Goal: Task Accomplishment & Management: Manage account settings

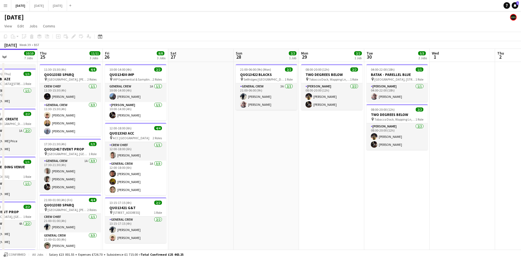
drag, startPoint x: 235, startPoint y: 126, endPoint x: 326, endPoint y: 129, distance: 91.2
click at [326, 130] on app-calendar-viewport "Mon 22 2/2 3 Jobs Tue 23 Wed 24 10/10 7 Jobs Thu 25 11/11 3 Jobs Fri 26 8/8 3 J…" at bounding box center [260, 224] width 521 height 350
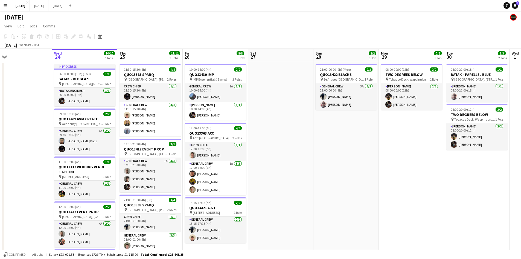
drag, startPoint x: 287, startPoint y: 138, endPoint x: 337, endPoint y: 135, distance: 50.1
click at [327, 140] on app-calendar-viewport "Sun 21 6/6 1 Job Mon 22 2/2 3 Jobs Tue 23 Wed 24 10/10 7 Jobs Thu 25 11/11 3 Jo…" at bounding box center [260, 224] width 521 height 350
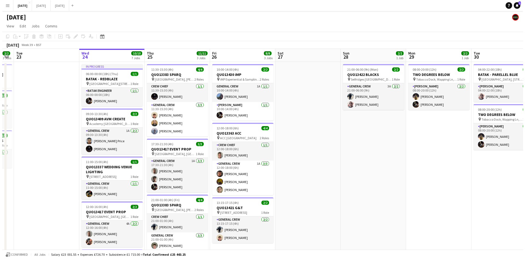
scroll to position [0, 158]
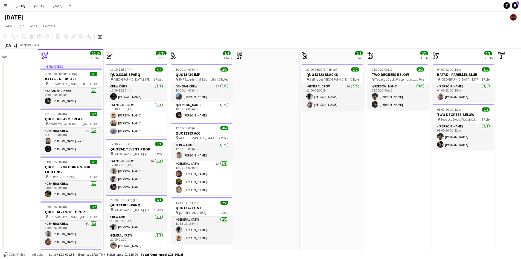
drag, startPoint x: 320, startPoint y: 99, endPoint x: 281, endPoint y: 90, distance: 39.9
click at [281, 90] on app-calendar-viewport "Sun 21 6/6 1 Job Mon 22 2/2 3 Jobs Tue 23 Wed 24 10/10 7 Jobs Thu 25 11/11 3 Jo…" at bounding box center [260, 224] width 521 height 350
click at [48, 5] on button "[DATE] Close" at bounding box center [39, 5] width 19 height 11
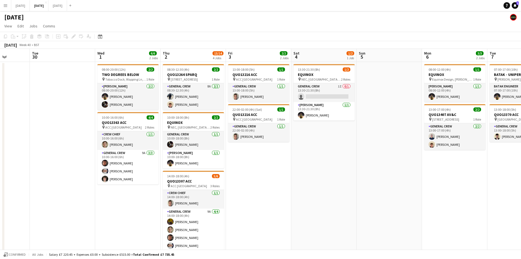
drag, startPoint x: 396, startPoint y: 165, endPoint x: 236, endPoint y: 138, distance: 162.0
click at [236, 138] on app-calendar-viewport "Sat 27 Sun 28 Mon 29 Tue 30 Wed 1 6/6 2 Jobs Thu 2 13/14 4 Jobs Fri 3 2/2 2 Job…" at bounding box center [260, 193] width 521 height 289
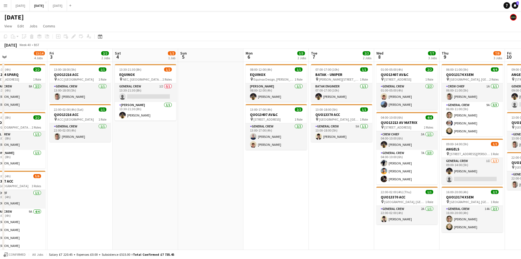
drag, startPoint x: 336, startPoint y: 167, endPoint x: 292, endPoint y: 151, distance: 46.3
click at [292, 151] on app-calendar-viewport "Mon 29 Tue 30 Wed 1 6/6 2 Jobs Thu 2 13/14 4 Jobs Fri 3 2/2 2 Jobs Sat 4 1/2 1 …" at bounding box center [260, 193] width 521 height 289
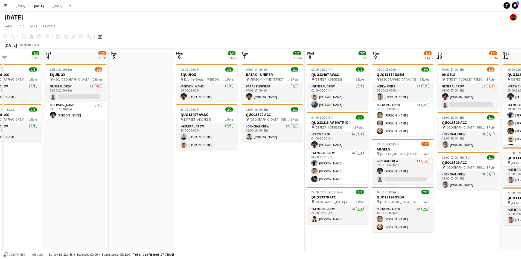
drag, startPoint x: 336, startPoint y: 176, endPoint x: 275, endPoint y: 156, distance: 64.0
click at [275, 156] on app-calendar-viewport "Tue 30 Wed 1 6/6 2 Jobs Thu 2 13/14 4 Jobs Fri 3 2/2 2 Jobs Sat 4 1/2 1 Job Sun…" at bounding box center [260, 193] width 521 height 289
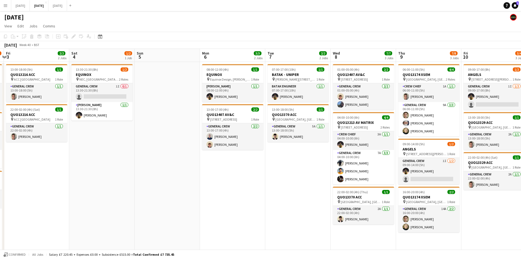
drag, startPoint x: 305, startPoint y: 166, endPoint x: 258, endPoint y: 153, distance: 48.8
click at [258, 153] on app-calendar-viewport "Tue 30 Wed 1 6/6 2 Jobs Thu 2 13/14 4 Jobs Fri 3 2/2 2 Jobs Sat 4 1/2 1 Job Sun…" at bounding box center [260, 193] width 521 height 289
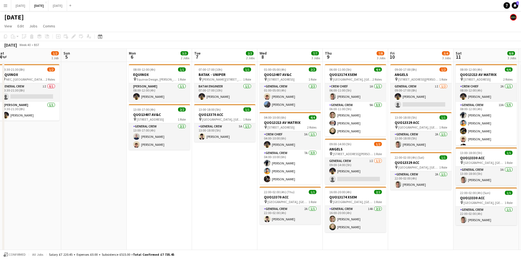
scroll to position [0, 205]
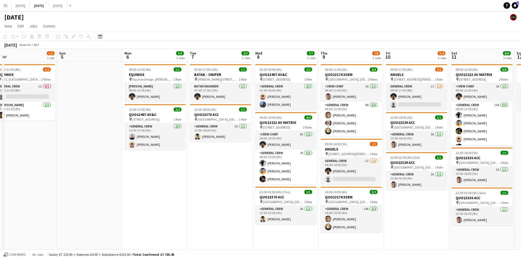
click at [283, 150] on app-calendar-viewport "Wed 1 6/6 2 Jobs Thu 2 13/14 4 Jobs Fri 3 2/2 2 Jobs Sat 4 1/2 1 Job Sun 5 Mon …" at bounding box center [260, 193] width 521 height 289
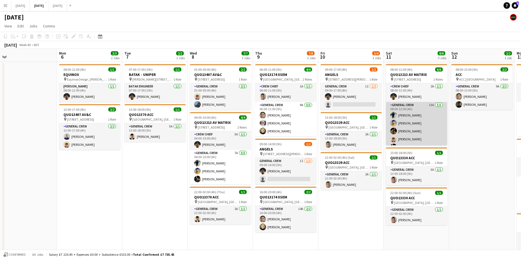
scroll to position [7, 0]
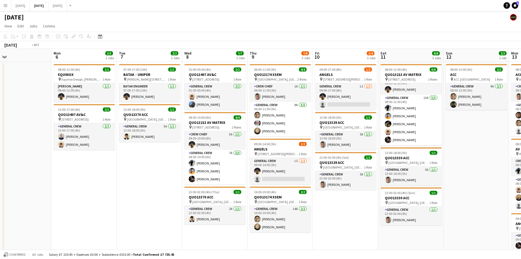
drag, startPoint x: 471, startPoint y: 148, endPoint x: 376, endPoint y: 123, distance: 97.3
click at [377, 121] on app-calendar-viewport "Thu 2 13/14 4 Jobs Fri 3 2/2 2 Jobs Sat 4 1/2 1 Job Sun 5 Mon 6 3/3 2 Jobs Tue …" at bounding box center [260, 193] width 521 height 289
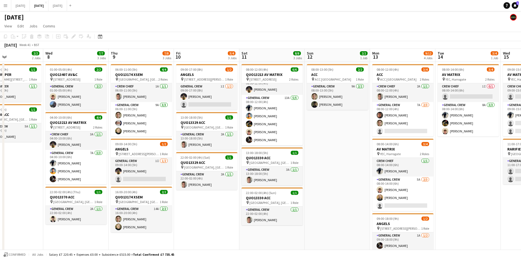
drag, startPoint x: 391, startPoint y: 145, endPoint x: 310, endPoint y: 114, distance: 86.6
click at [301, 112] on app-calendar-viewport "Sat 4 1/2 1 Job Sun 5 Mon 6 3/3 2 Jobs Tue 7 2/2 2 Jobs Wed 8 7/7 3 Jobs Thu 9 …" at bounding box center [260, 250] width 521 height 402
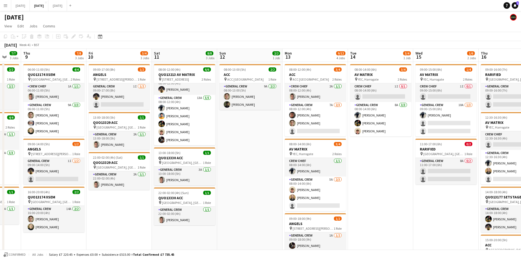
drag, startPoint x: 440, startPoint y: 170, endPoint x: 359, endPoint y: 146, distance: 85.2
click at [359, 146] on app-calendar-viewport "Mon 6 3/3 2 Jobs Tue 7 2/2 2 Jobs Wed 8 7/7 3 Jobs Thu 9 7/8 3 Jobs Fri 10 3/4 …" at bounding box center [260, 250] width 521 height 402
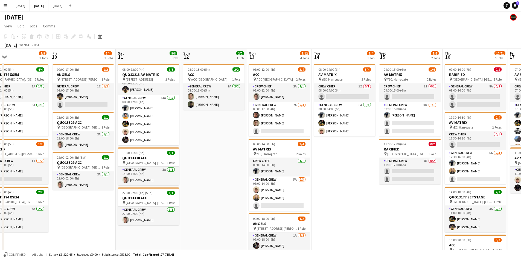
drag, startPoint x: 370, startPoint y: 163, endPoint x: 366, endPoint y: 162, distance: 4.4
click at [366, 162] on app-calendar-viewport "Mon 6 3/3 2 Jobs Tue 7 2/2 2 Jobs Wed 8 7/7 3 Jobs Thu 9 7/8 3 Jobs Fri 10 3/4 …" at bounding box center [260, 250] width 521 height 402
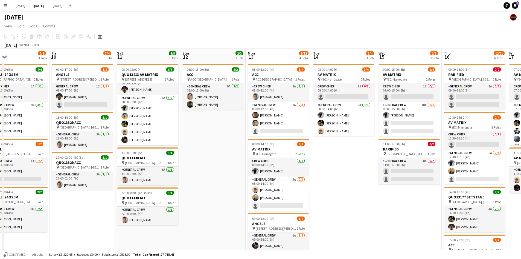
scroll to position [109, 0]
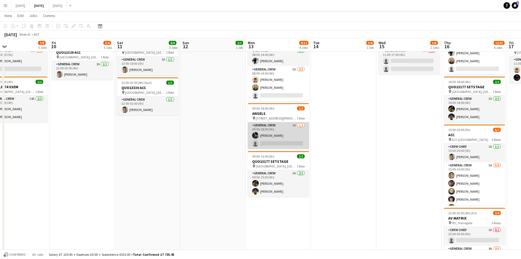
click at [282, 137] on app-card-role "General Crew 1A [DATE] 09:00-18:00 (9h) [PERSON_NAME] single-neutral-actions" at bounding box center [278, 135] width 61 height 27
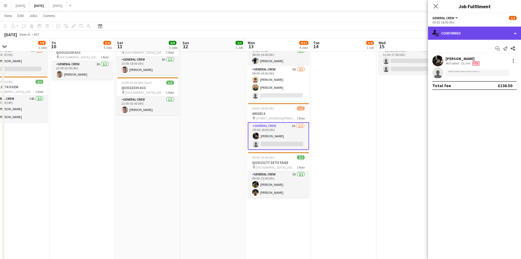
click at [464, 35] on div "single-neutral-actions-check-2 Confirmed" at bounding box center [474, 33] width 93 height 13
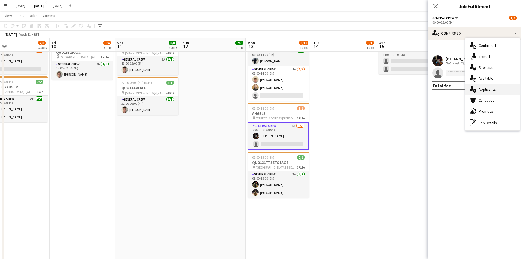
click at [487, 90] on span "Applicants" at bounding box center [487, 89] width 17 height 5
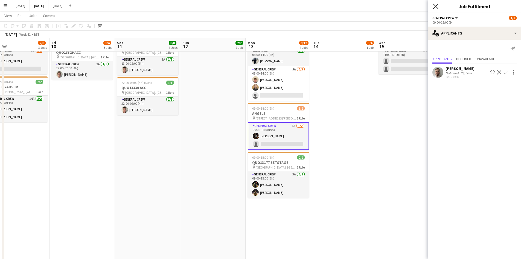
click at [434, 5] on icon "Close pop-in" at bounding box center [435, 6] width 5 height 5
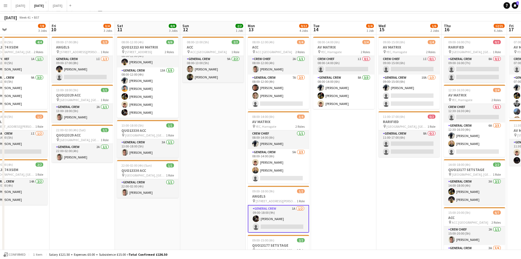
scroll to position [0, 0]
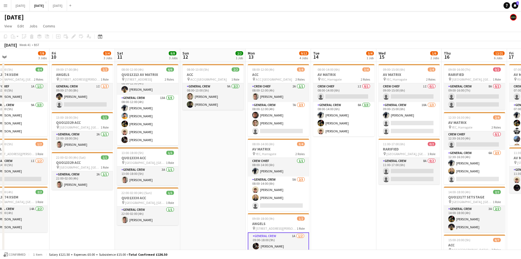
drag, startPoint x: 355, startPoint y: 177, endPoint x: 278, endPoint y: 144, distance: 83.7
click at [278, 145] on app-calendar-viewport "Mon 6 3/3 2 Jobs Tue 7 2/2 2 Jobs Wed 8 7/7 3 Jobs Thu 9 7/8 3 Jobs Fri 10 3/4 …" at bounding box center [260, 250] width 521 height 402
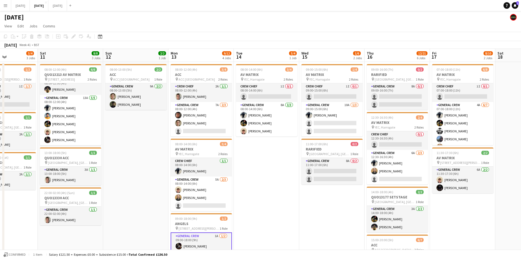
drag, startPoint x: 312, startPoint y: 179, endPoint x: 248, endPoint y: 155, distance: 68.1
click at [248, 155] on app-calendar-viewport "Wed 8 7/7 3 Jobs Thu 9 7/8 3 Jobs Fri 10 3/4 3 Jobs Sat 11 8/8 3 Jobs Sun 12 2/…" at bounding box center [260, 250] width 521 height 402
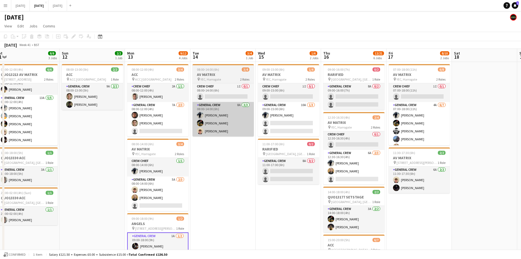
drag, startPoint x: 225, startPoint y: 150, endPoint x: 407, endPoint y: 130, distance: 182.2
click at [405, 132] on app-calendar-viewport "Thu 9 7/8 3 Jobs Fri 10 3/4 3 Jobs Sat 11 8/8 3 Jobs Sun 12 2/2 1 Job Mon 13 9/…" at bounding box center [260, 250] width 521 height 402
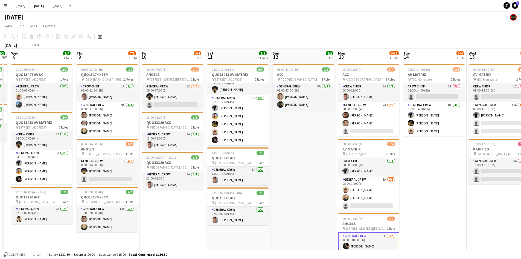
drag, startPoint x: 423, startPoint y: 155, endPoint x: 439, endPoint y: 152, distance: 16.5
click at [439, 152] on app-calendar-viewport "Mon 6 3/3 2 Jobs Tue 7 2/2 2 Jobs Wed 8 7/7 3 Jobs Thu 9 7/8 3 Jobs Fri 10 3/4 …" at bounding box center [260, 250] width 521 height 402
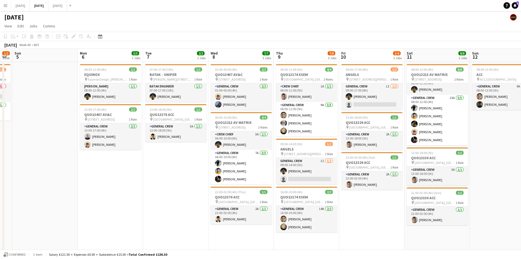
drag, startPoint x: 401, startPoint y: 165, endPoint x: 436, endPoint y: 158, distance: 35.6
click at [436, 158] on app-calendar-viewport "Fri 3 2/2 2 Jobs Sat 4 1/2 1 Job Sun 5 Mon 6 3/3 2 Jobs Tue 7 2/2 2 Jobs Wed 8 …" at bounding box center [260, 250] width 521 height 402
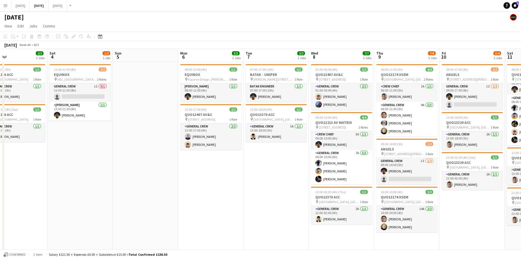
drag, startPoint x: 307, startPoint y: 161, endPoint x: 424, endPoint y: 158, distance: 117.1
click at [422, 159] on app-calendar-viewport "Wed 1 6/6 2 Jobs Thu 2 13/14 4 Jobs Fri 3 2/2 2 Jobs Sat 4 1/2 1 Job Sun 5 Mon …" at bounding box center [260, 250] width 521 height 402
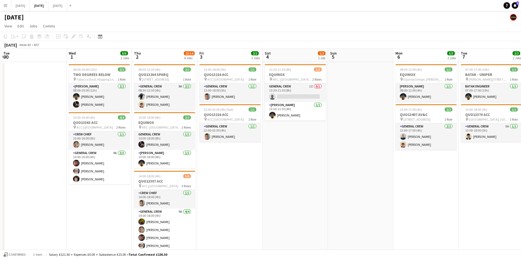
drag, startPoint x: 330, startPoint y: 172, endPoint x: 461, endPoint y: 169, distance: 130.8
click at [461, 169] on app-calendar-viewport "Sun 28 Mon 29 Tue 30 Wed 1 6/6 2 Jobs Thu 2 13/14 4 Jobs Fri 3 2/2 2 Jobs Sat 4…" at bounding box center [260, 250] width 521 height 402
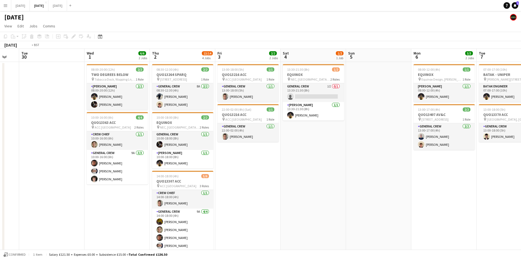
click at [440, 166] on app-calendar-viewport "Sun 28 Mon 29 Tue 30 Wed 1 6/6 2 Jobs Thu 2 13/14 4 Jobs Fri 3 2/2 2 Jobs Sat 4…" at bounding box center [260, 250] width 521 height 402
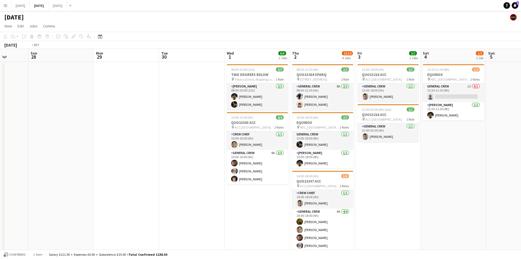
click at [299, 146] on app-calendar-viewport "Thu 25 Fri 26 Sat 27 Sun 28 Mon 29 Tue 30 Wed 1 6/6 2 Jobs Thu 2 13/14 4 Jobs F…" at bounding box center [260, 250] width 521 height 402
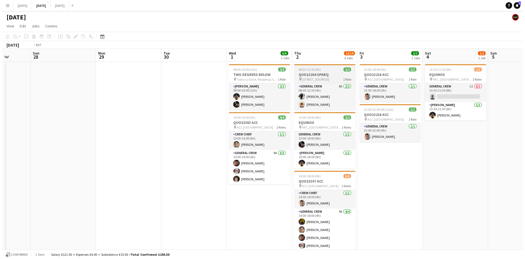
scroll to position [0, 197]
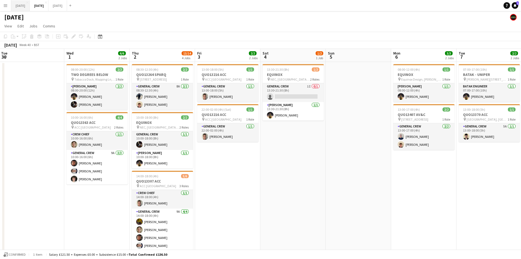
click at [25, 7] on button "[DATE] Close" at bounding box center [20, 5] width 19 height 11
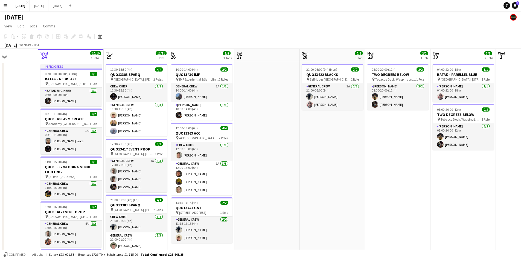
scroll to position [0, 166]
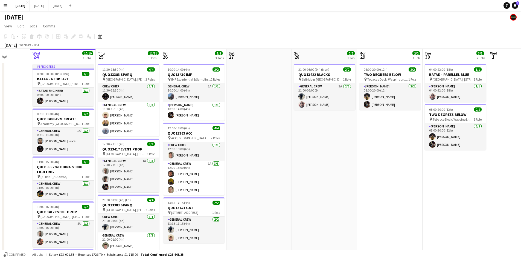
drag, startPoint x: 300, startPoint y: 170, endPoint x: 357, endPoint y: 173, distance: 57.5
click at [357, 173] on app-calendar-viewport "Sun 21 6/6 1 Job Mon 22 2/2 3 Jobs Tue 23 Wed 24 10/10 7 Jobs Thu 25 11/11 3 Jo…" at bounding box center [260, 224] width 521 height 350
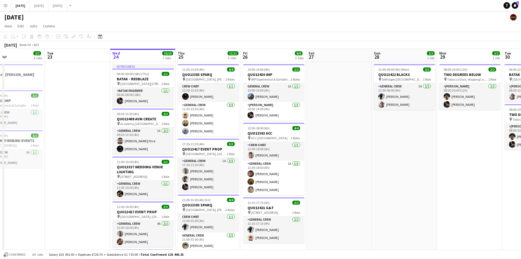
drag, startPoint x: 76, startPoint y: 157, endPoint x: 101, endPoint y: 157, distance: 26.0
click at [100, 158] on app-calendar-viewport "Sat 20 10/10 6 Jobs Sun 21 6/6 1 Job Mon 22 2/2 3 Jobs Tue 23 Wed 24 10/10 7 Jo…" at bounding box center [260, 224] width 521 height 350
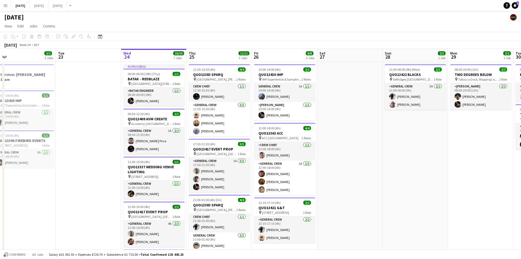
scroll to position [137, 0]
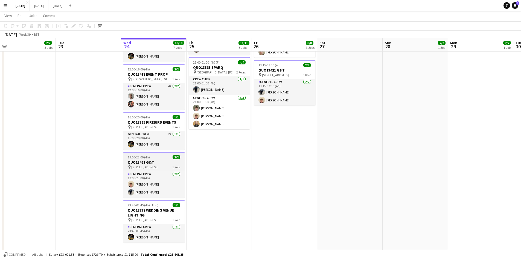
click at [161, 159] on div "19:00-23:00 (4h) 2/2" at bounding box center [153, 157] width 61 height 4
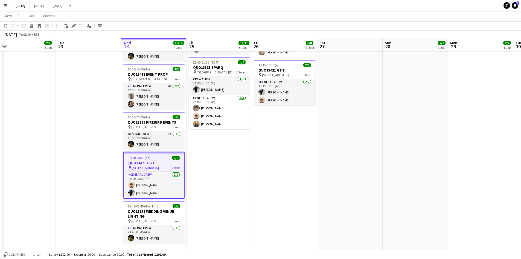
click at [68, 23] on div "Add linked Job" at bounding box center [66, 26] width 7 height 7
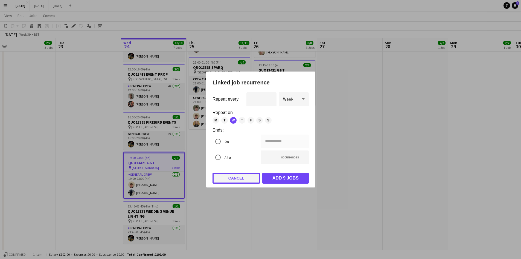
click at [236, 180] on button "Cancel" at bounding box center [237, 177] width 48 height 11
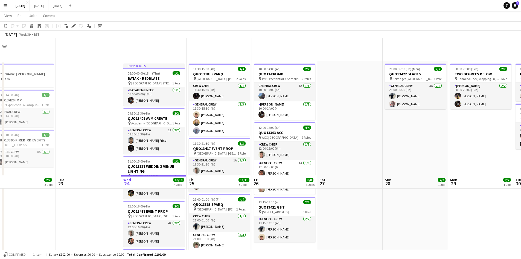
scroll to position [137, 0]
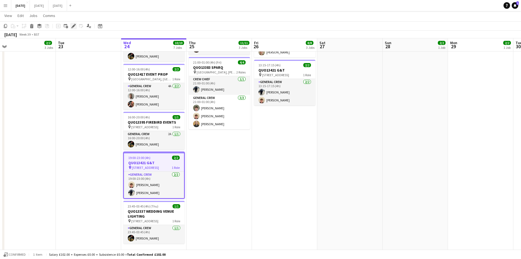
click at [75, 27] on icon "Edit" at bounding box center [73, 26] width 4 height 4
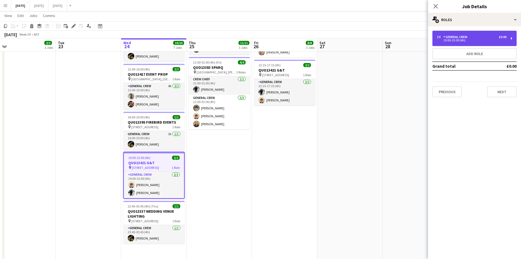
click at [477, 38] on div "2 x General Crew £0.00" at bounding box center [472, 37] width 70 height 4
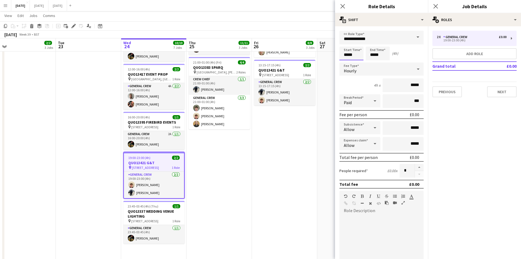
click at [347, 53] on input "*****" at bounding box center [351, 54] width 24 height 14
click at [347, 62] on div at bounding box center [346, 62] width 11 height 5
click at [357, 62] on div at bounding box center [357, 62] width 11 height 5
type input "*****"
click at [357, 62] on div at bounding box center [357, 62] width 11 height 5
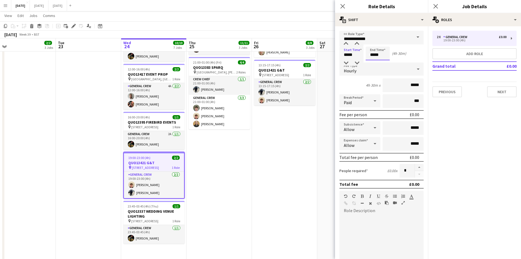
click at [372, 55] on input "*****" at bounding box center [378, 54] width 24 height 14
click at [370, 61] on div at bounding box center [372, 62] width 11 height 5
click at [383, 61] on div at bounding box center [383, 62] width 11 height 5
type input "*****"
click at [383, 61] on div at bounding box center [383, 62] width 11 height 5
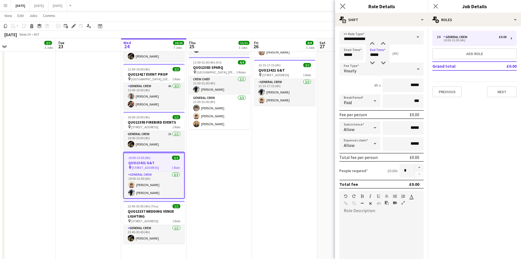
click at [343, 2] on app-icon "Close pop-in" at bounding box center [343, 6] width 8 height 8
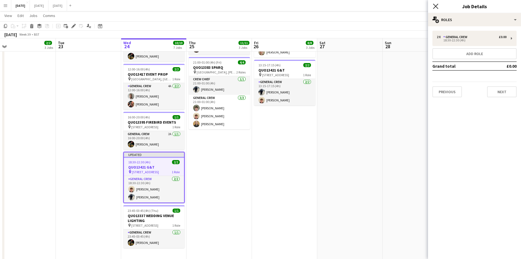
click at [439, 7] on app-icon "Close pop-in" at bounding box center [436, 6] width 8 height 8
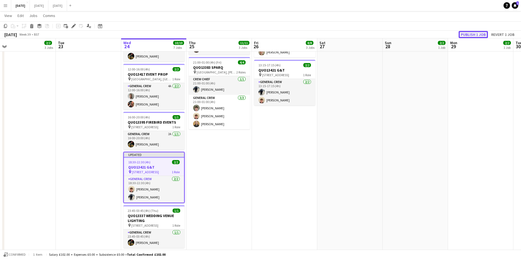
click at [472, 37] on button "Publish 1 job" at bounding box center [473, 34] width 29 height 7
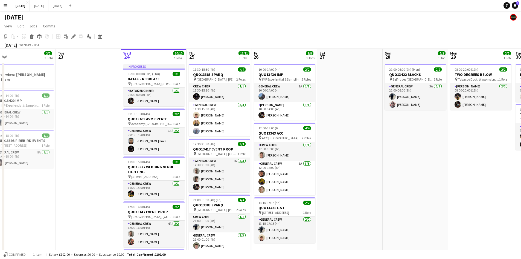
scroll to position [55, 0]
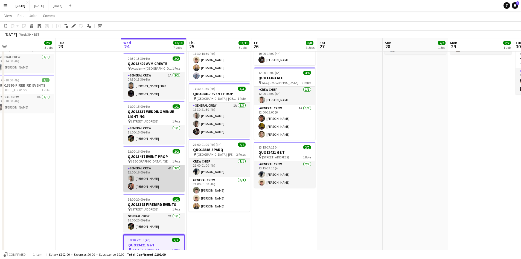
click at [148, 186] on app-card-role "General Crew 4A [DATE] 12:00-16:00 (4h) [PERSON_NAME] [PERSON_NAME]" at bounding box center [153, 178] width 61 height 27
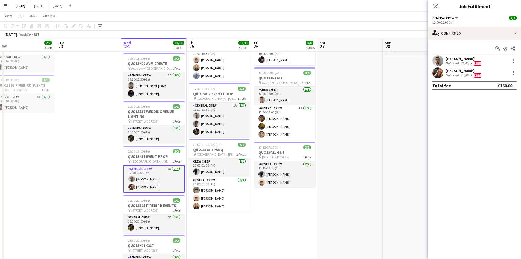
click at [437, 74] on app-user-avatar at bounding box center [437, 72] width 11 height 11
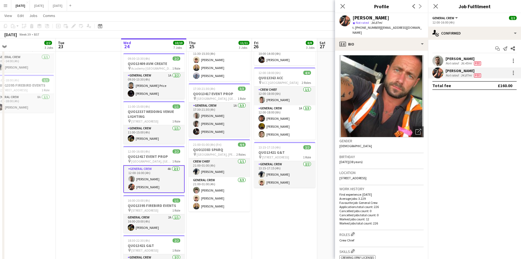
drag, startPoint x: 342, startPoint y: 7, endPoint x: 355, endPoint y: 2, distance: 13.3
click at [342, 7] on icon at bounding box center [343, 6] width 4 height 4
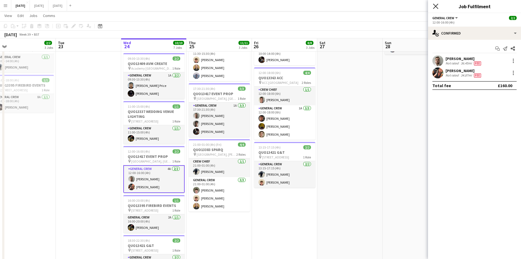
click at [437, 6] on icon "Close pop-in" at bounding box center [435, 6] width 5 height 5
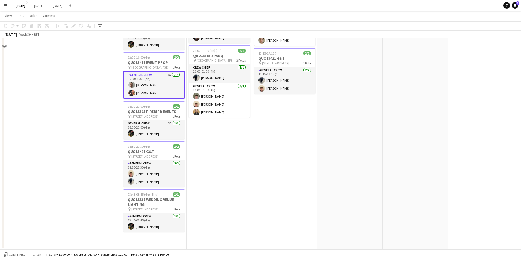
scroll to position [0, 0]
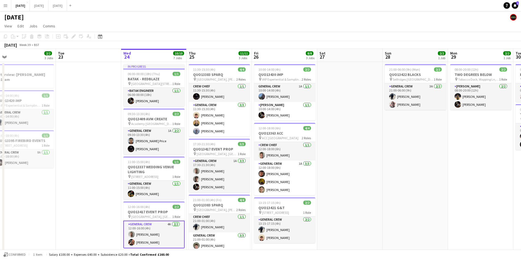
drag, startPoint x: 383, startPoint y: 178, endPoint x: 355, endPoint y: 162, distance: 31.8
click at [349, 164] on app-calendar-viewport "Sat 20 10/10 6 Jobs Sun 21 6/6 1 Job Mon 22 2/2 3 Jobs Tue 23 Wed 24 10/10 7 Jo…" at bounding box center [260, 224] width 521 height 350
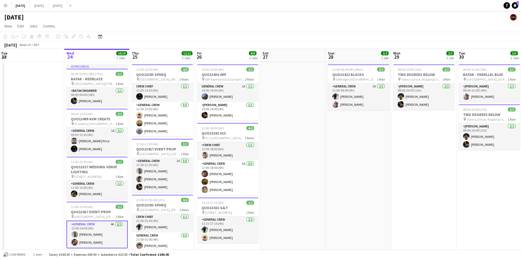
drag, startPoint x: 414, startPoint y: 170, endPoint x: 341, endPoint y: 154, distance: 75.5
click at [346, 157] on app-calendar-viewport "Sat 20 10/10 6 Jobs Sun 21 6/6 1 Job Mon 22 2/2 3 Jobs Tue 23 Wed 24 10/10 7 Jo…" at bounding box center [260, 224] width 521 height 350
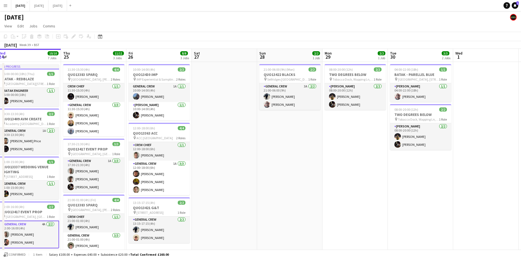
drag, startPoint x: 340, startPoint y: 159, endPoint x: 330, endPoint y: 156, distance: 10.6
click at [322, 150] on app-calendar-viewport "Sun 21 6/6 1 Job Mon 22 2/2 3 Jobs Tue 23 Wed 24 10/10 7 Jobs Thu 25 11/11 3 Jo…" at bounding box center [260, 224] width 521 height 350
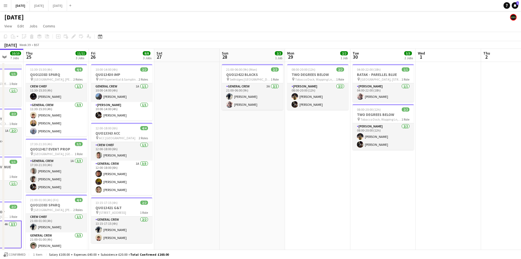
click at [298, 166] on app-calendar-viewport "Mon 22 2/2 3 Jobs Tue 23 Wed 24 10/10 7 Jobs Thu 25 11/11 3 Jobs Fri 26 8/8 3 J…" at bounding box center [260, 224] width 521 height 350
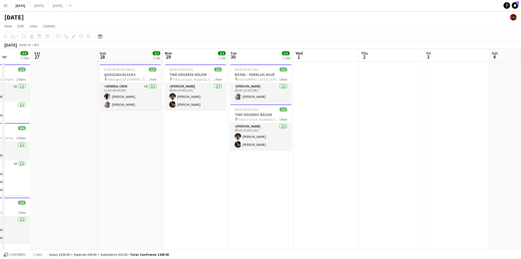
drag, startPoint x: 270, startPoint y: 180, endPoint x: 334, endPoint y: 202, distance: 67.8
click at [269, 179] on app-calendar-viewport "Wed 24 10/10 7 Jobs Thu 25 11/11 3 Jobs Fri 26 8/8 3 Jobs Sat 27 Sun 28 2/2 1 J…" at bounding box center [260, 224] width 521 height 350
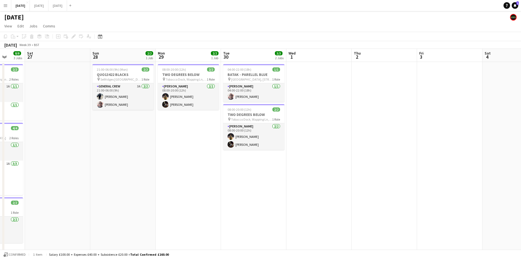
click at [258, 184] on app-calendar-viewport "Wed 24 10/10 7 Jobs Thu 25 11/11 3 Jobs Fri 26 8/8 3 Jobs Sat 27 Sun 28 2/2 1 J…" at bounding box center [260, 224] width 521 height 350
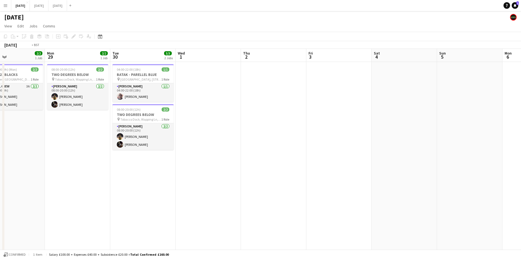
drag, startPoint x: 334, startPoint y: 193, endPoint x: 225, endPoint y: 187, distance: 109.0
click at [217, 187] on app-calendar-viewport "Thu 25 11/11 3 Jobs Fri 26 8/8 3 Jobs Sat 27 Sun 28 2/2 1 Job Mon 29 2/2 1 Job …" at bounding box center [260, 224] width 521 height 350
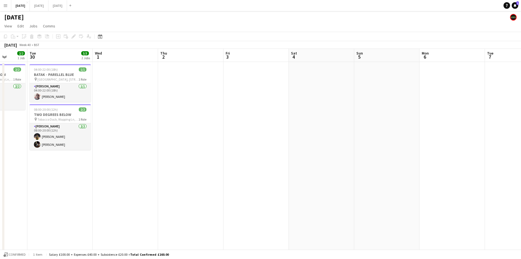
drag, startPoint x: 274, startPoint y: 199, endPoint x: 292, endPoint y: 208, distance: 20.9
click at [208, 191] on app-calendar-viewport "Sat 27 Sun 28 2/2 1 Job Mon 29 2/2 1 Job Tue 30 3/3 2 Jobs Wed 1 Thu 2 Fri 3 Sa…" at bounding box center [260, 224] width 521 height 350
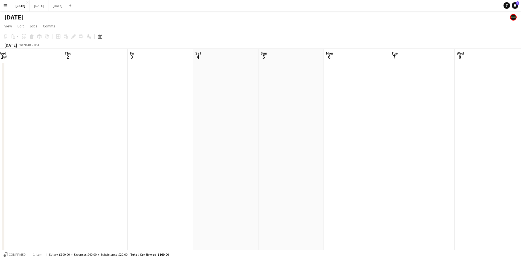
drag, startPoint x: 314, startPoint y: 213, endPoint x: 300, endPoint y: 201, distance: 18.0
click at [223, 191] on app-calendar-viewport "Sun 28 2/2 1 Job Mon 29 2/2 1 Job Tue 30 3/3 2 Jobs Wed 1 Thu 2 Fri 3 Sat 4 Sun…" at bounding box center [260, 224] width 521 height 350
click at [191, 177] on app-calendar-viewport "Tue 30 3/3 2 Jobs Wed 1 Thu 2 Fri 3 Sat 4 Sun 5 Mon 6 Tue 7 Wed 8 Thu 9 Fri 10 …" at bounding box center [260, 224] width 521 height 350
click at [207, 169] on app-calendar-viewport "Wed 1 Thu 2 Fri 3 Sat 4 Sun 5 Mon 6 Tue 7 Wed 8 Thu 9 Fri 10 Sat 11 Sun 12 Mon …" at bounding box center [260, 224] width 521 height 350
drag, startPoint x: 328, startPoint y: 192, endPoint x: 209, endPoint y: 164, distance: 122.3
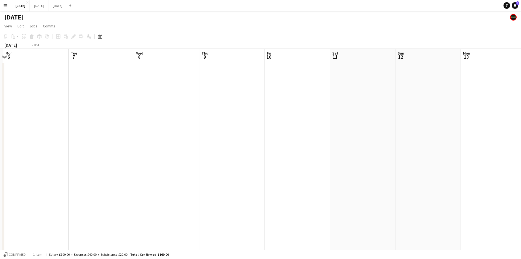
click at [216, 167] on app-calendar-viewport "Fri 3 Sat 4 Sun 5 Mon 6 Tue 7 Wed 8 Thu 9 Fri 10 Sat 11 Sun 12 Mon 13 Tue 14 We…" at bounding box center [260, 224] width 521 height 350
drag, startPoint x: 283, startPoint y: 192, endPoint x: 265, endPoint y: 181, distance: 20.6
click at [235, 178] on app-calendar-viewport "Mon 6 Tue 7 Wed 8 Thu 9 Fri 10 Sat 11 Sun 12 Mon 13 Tue 14 Wed 15 Thu 16 Fri 17…" at bounding box center [260, 224] width 521 height 350
drag, startPoint x: 283, startPoint y: 196, endPoint x: 471, endPoint y: 175, distance: 189.1
click at [476, 176] on app-calendar-viewport "Tue 7 Wed 8 Thu 9 Fri 10 Sat 11 Sun 12 Mon 13 Tue 14 Wed 15 Thu 16 Fri 17 Sat 1…" at bounding box center [260, 224] width 521 height 350
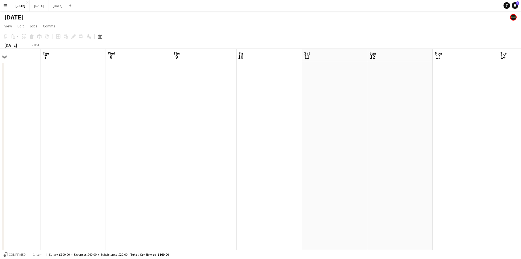
drag, startPoint x: 275, startPoint y: 185, endPoint x: 445, endPoint y: 178, distance: 169.5
click at [459, 179] on app-calendar-viewport "Sat 4 Sun 5 Mon 6 Tue 7 Wed 8 Thu 9 Fri 10 Sat 11 Sun 12 Mon 13 Tue 14 Wed 15 T…" at bounding box center [260, 224] width 521 height 350
drag, startPoint x: 290, startPoint y: 184, endPoint x: 450, endPoint y: 180, distance: 159.8
click at [450, 181] on app-calendar-viewport "Wed 1 Thu 2 Fri 3 Sat 4 Sun 5 Mon 6 Tue 7 Wed 8 Thu 9 Fri 10 Sat 11 Sun 12 Mon …" at bounding box center [260, 224] width 521 height 350
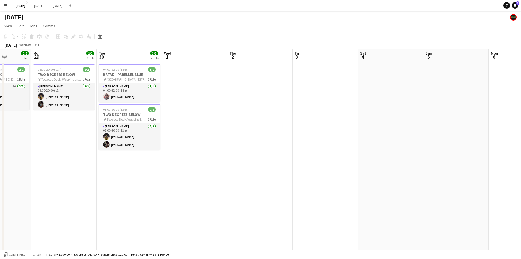
drag, startPoint x: 334, startPoint y: 191, endPoint x: 450, endPoint y: 182, distance: 116.1
click at [450, 185] on app-calendar-viewport "Fri 26 8/8 3 Jobs Sat 27 Sun 28 2/2 1 Job Mon 29 2/2 1 Job Tue 30 3/3 2 Jobs We…" at bounding box center [260, 224] width 521 height 350
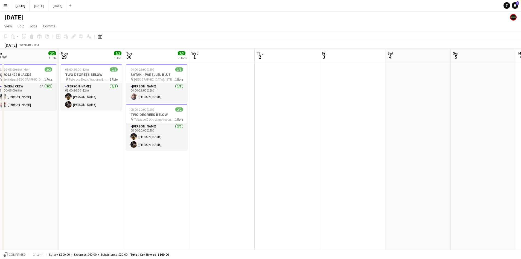
drag, startPoint x: 295, startPoint y: 173, endPoint x: 422, endPoint y: 174, distance: 127.8
click at [421, 175] on app-calendar-viewport "Fri 26 8/8 3 Jobs Sat 27 Sun 28 2/2 1 Job Mon 29 2/2 1 Job Tue 30 3/3 2 Jobs We…" at bounding box center [260, 224] width 521 height 350
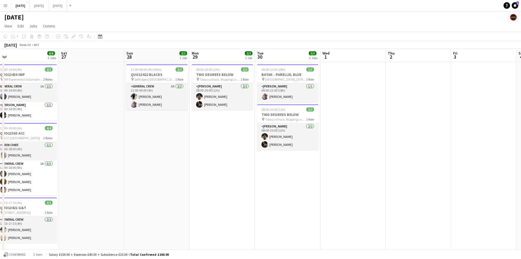
click at [431, 181] on app-calendar-viewport "Wed 24 10/10 7 Jobs Thu 25 11/11 3 Jobs Fri 26 8/8 3 Jobs Sat 27 Sun 28 2/2 1 J…" at bounding box center [260, 224] width 521 height 350
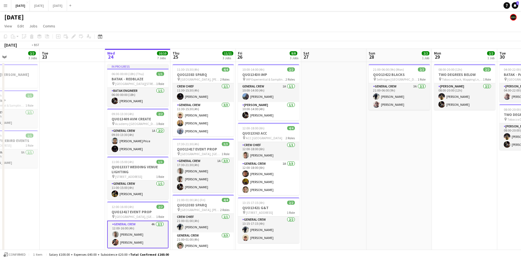
drag, startPoint x: 379, startPoint y: 192, endPoint x: 410, endPoint y: 185, distance: 31.8
click at [409, 185] on app-calendar-viewport "Sat 20 10/10 6 Jobs Sun 21 6/6 1 Job Mon 22 2/2 3 Jobs Tue 23 Wed 24 10/10 7 Jo…" at bounding box center [260, 224] width 521 height 350
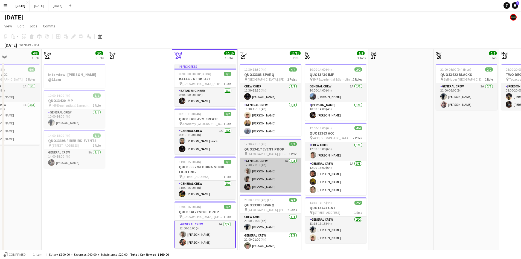
drag, startPoint x: 310, startPoint y: 183, endPoint x: 415, endPoint y: 178, distance: 105.4
click at [415, 180] on app-calendar-viewport "Fri 19 8/8 3 Jobs Sat 20 10/10 6 Jobs Sun 21 6/6 1 Job Mon 22 2/2 3 Jobs Tue 23…" at bounding box center [260, 224] width 521 height 350
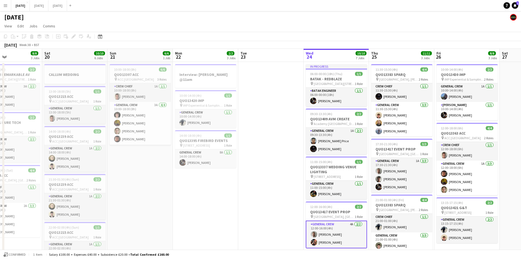
click at [333, 189] on app-calendar-viewport "Wed 17 7/7 2 Jobs Thu 18 17/17 8 Jobs Fri 19 8/8 3 Jobs Sat 20 10/10 6 Jobs Sun…" at bounding box center [260, 262] width 521 height 426
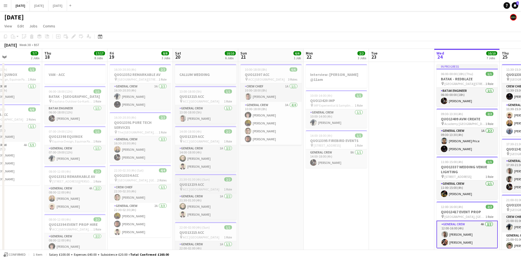
scroll to position [0, 140]
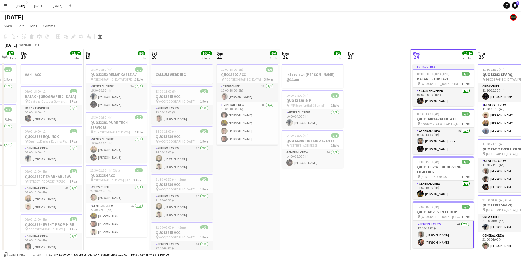
drag, startPoint x: 425, startPoint y: 159, endPoint x: 306, endPoint y: 124, distance: 124.4
click at [306, 124] on app-calendar-viewport "Mon 15 12/12 4 Jobs Tue 16 8/8 3 Jobs Wed 17 7/7 2 Jobs Thu 18 17/17 8 Jobs Fri…" at bounding box center [260, 262] width 521 height 426
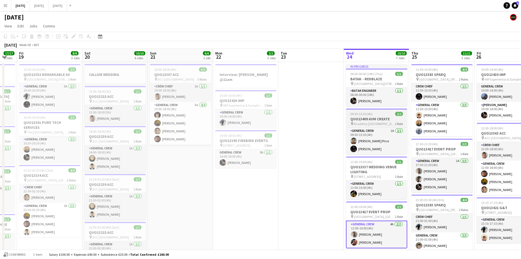
drag, startPoint x: 335, startPoint y: 141, endPoint x: 214, endPoint y: 113, distance: 124.4
click at [214, 115] on app-calendar-viewport "Tue 16 8/8 3 Jobs Wed 17 7/7 2 Jobs Thu 18 17/17 8 Jobs Fri 19 8/8 3 Jobs Sat 2…" at bounding box center [260, 262] width 521 height 426
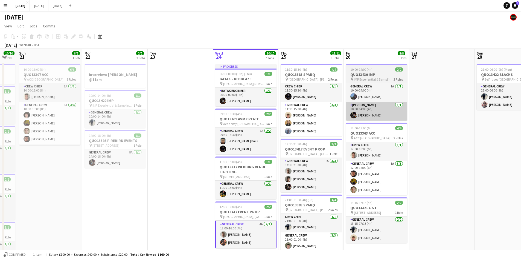
scroll to position [0, 184]
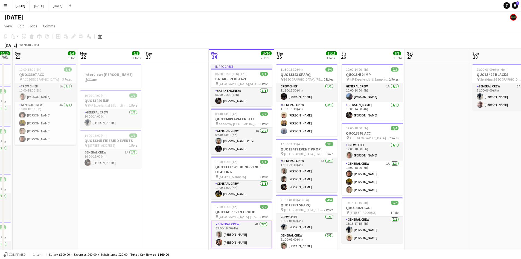
drag, startPoint x: 444, startPoint y: 154, endPoint x: 395, endPoint y: 132, distance: 53.7
click at [389, 129] on app-calendar-viewport "Thu 18 17/17 8 Jobs Fri 19 8/8 3 Jobs Sat 20 10/10 6 Jobs Sun 21 6/6 1 Job Mon …" at bounding box center [260, 262] width 521 height 426
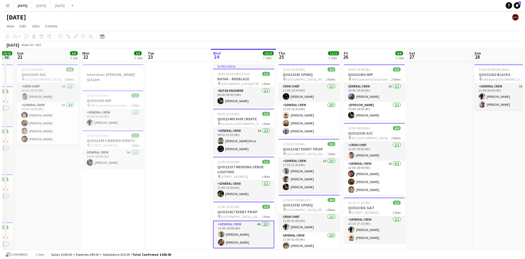
scroll to position [0, 174]
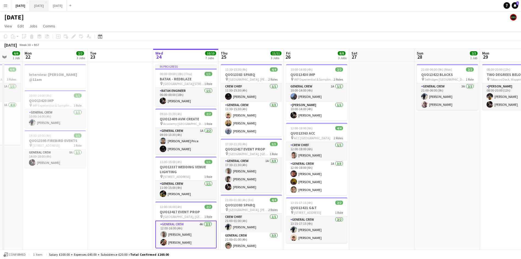
click at [48, 6] on button "[DATE] Close" at bounding box center [39, 5] width 19 height 11
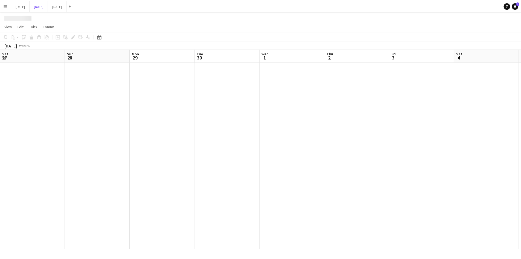
scroll to position [0, 197]
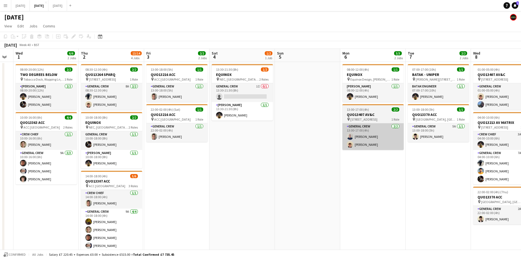
drag, startPoint x: 398, startPoint y: 164, endPoint x: 317, endPoint y: 140, distance: 84.7
click at [294, 134] on app-calendar-viewport "Sun 28 Mon 29 Tue 30 Wed 1 6/6 2 Jobs Thu 2 13/14 4 Jobs Fri 3 2/2 2 Jobs Sat 4…" at bounding box center [260, 193] width 521 height 289
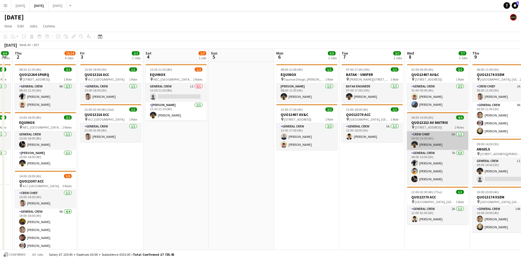
drag, startPoint x: 395, startPoint y: 158, endPoint x: 313, endPoint y: 140, distance: 83.2
click at [271, 119] on app-calendar-viewport "Mon 29 Tue 30 Wed 1 6/6 2 Jobs Thu 2 13/14 4 Jobs Fri 3 2/2 2 Jobs Sat 4 1/2 1 …" at bounding box center [260, 193] width 521 height 289
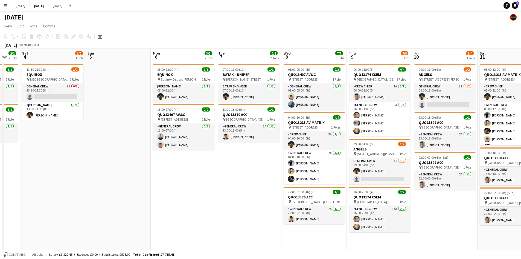
drag, startPoint x: 234, startPoint y: 113, endPoint x: 222, endPoint y: 110, distance: 12.1
click at [223, 110] on app-calendar-viewport "Wed 1 6/6 2 Jobs Thu 2 13/14 4 Jobs Fri 3 2/2 2 Jobs Sat 4 1/2 1 Job Sun 5 Mon …" at bounding box center [260, 193] width 521 height 289
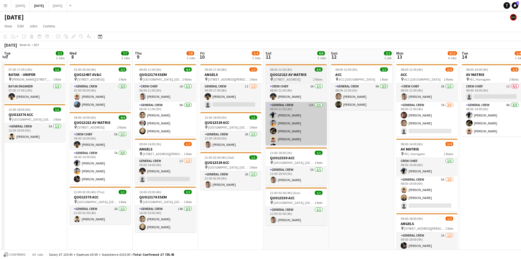
scroll to position [0, 178]
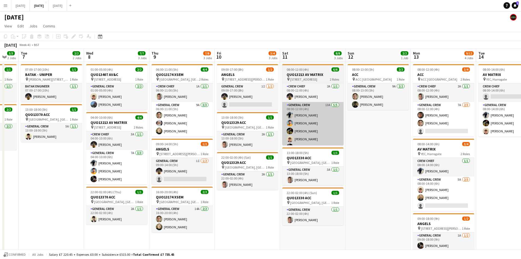
drag, startPoint x: 316, startPoint y: 134, endPoint x: 289, endPoint y: 121, distance: 29.6
click at [287, 121] on app-calendar-viewport "Sat 4 1/2 1 Job Sun 5 Mon 6 3/3 2 Jobs Tue 7 2/2 2 Jobs Wed 8 7/7 3 Jobs Thu 9 …" at bounding box center [260, 193] width 521 height 289
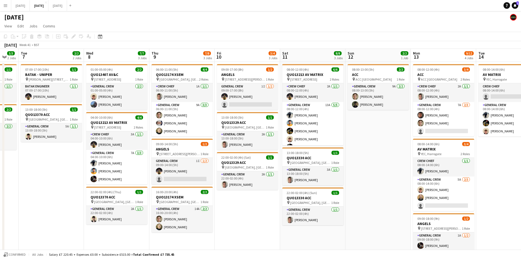
scroll to position [55, 0]
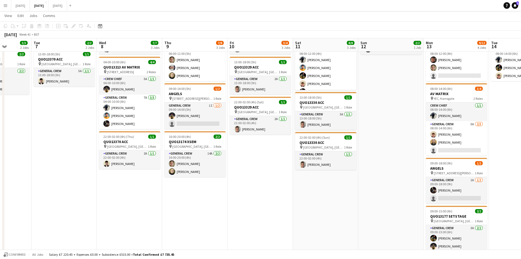
drag, startPoint x: 381, startPoint y: 138, endPoint x: 317, endPoint y: 126, distance: 65.7
click at [317, 126] on app-calendar-viewport "Sat 4 1/2 1 Job Sun 5 Mon 6 3/3 2 Jobs Tue 7 2/2 2 Jobs Wed 8 7/7 3 Jobs Thu 9 …" at bounding box center [260, 181] width 521 height 429
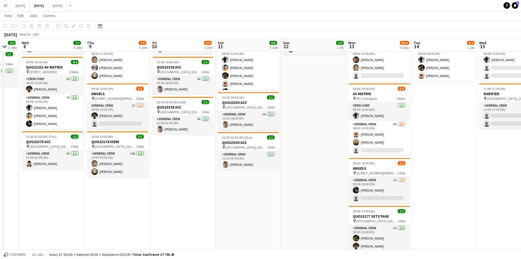
scroll to position [0, 0]
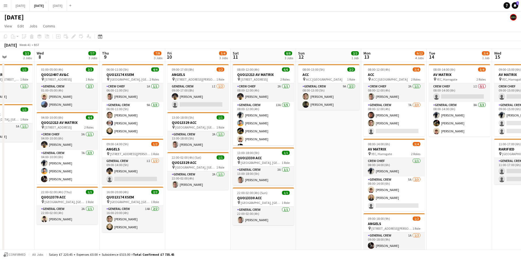
drag, startPoint x: 340, startPoint y: 133, endPoint x: 288, endPoint y: 123, distance: 52.6
click at [288, 123] on app-calendar-viewport "Sun 5 Mon 6 3/3 2 Jobs Tue 7 2/2 2 Jobs Wed 8 7/7 3 Jobs Thu 9 7/8 3 Jobs Fri 1…" at bounding box center [260, 250] width 521 height 402
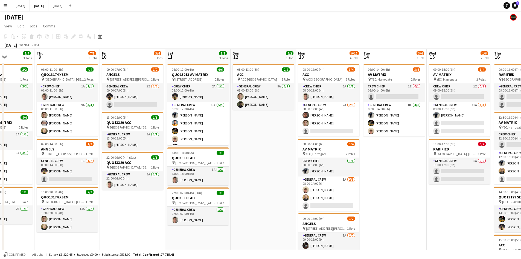
scroll to position [0, 164]
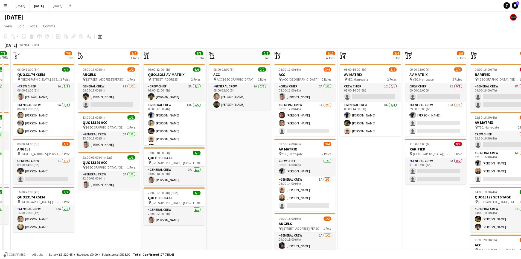
drag, startPoint x: 412, startPoint y: 179, endPoint x: 311, endPoint y: 157, distance: 103.1
click at [311, 157] on app-calendar-viewport "Mon 6 3/3 2 Jobs Tue 7 2/2 2 Jobs Wed 8 7/7 3 Jobs Thu 9 7/8 3 Jobs Fri 10 3/4 …" at bounding box center [260, 250] width 521 height 402
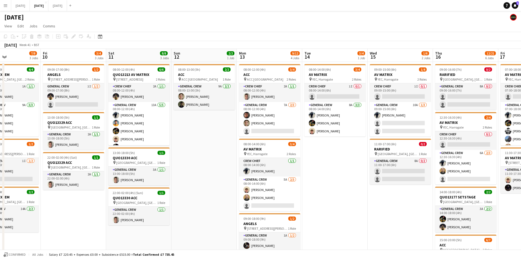
drag, startPoint x: 335, startPoint y: 174, endPoint x: 252, endPoint y: 154, distance: 85.1
click at [252, 154] on app-calendar-viewport "Tue 7 2/2 2 Jobs Wed 8 7/7 3 Jobs Thu 9 7/8 3 Jobs Fri 10 3/4 3 Jobs Sat 11 8/8…" at bounding box center [260, 250] width 521 height 402
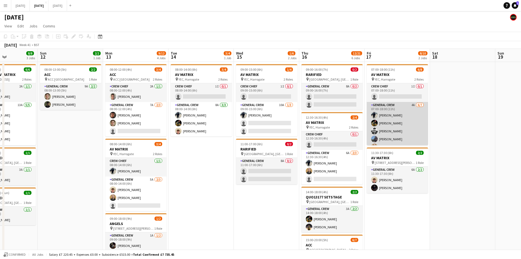
scroll to position [23, 0]
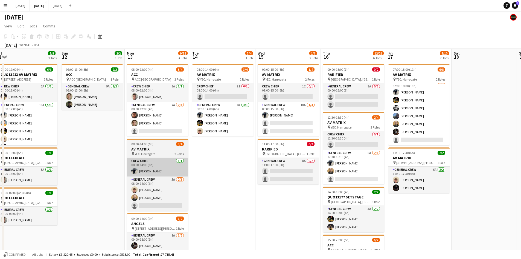
drag, startPoint x: 187, startPoint y: 180, endPoint x: 223, endPoint y: 168, distance: 37.9
click at [301, 170] on app-calendar-viewport "Thu 9 7/8 3 Jobs Fri 10 3/4 3 Jobs Sat 11 8/8 3 Jobs Sun 12 2/2 1 Job Mon 13 9/…" at bounding box center [260, 250] width 521 height 402
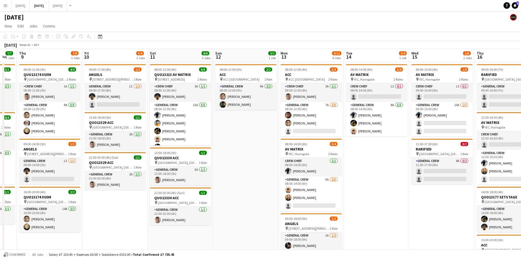
click at [353, 167] on app-calendar-viewport "Tue 7 2/2 2 Jobs Wed 8 7/7 3 Jobs Thu 9 7/8 3 Jobs Fri 10 3/4 3 Jobs Sat 11 8/8…" at bounding box center [260, 250] width 521 height 402
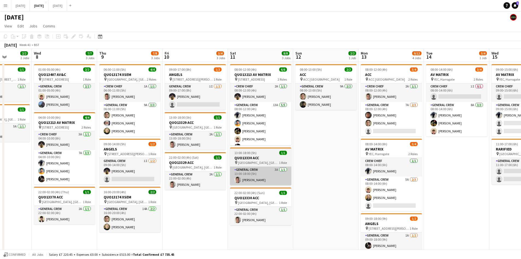
drag, startPoint x: 254, startPoint y: 175, endPoint x: 334, endPoint y: 169, distance: 80.3
click at [334, 169] on app-calendar-viewport "Sun 5 Mon 6 3/3 2 Jobs Tue 7 2/2 2 Jobs Wed 8 7/7 3 Jobs Thu 9 7/8 3 Jobs Fri 1…" at bounding box center [260, 250] width 521 height 402
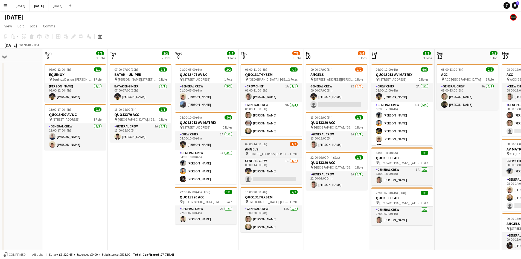
drag, startPoint x: 217, startPoint y: 166, endPoint x: 290, endPoint y: 155, distance: 73.3
click at [283, 160] on app-calendar-viewport "Fri 3 2/2 2 Jobs Sat 4 1/2 1 Job Sun 5 Mon 6 3/3 2 Jobs Tue 7 2/2 2 Jobs Wed 8 …" at bounding box center [260, 250] width 521 height 402
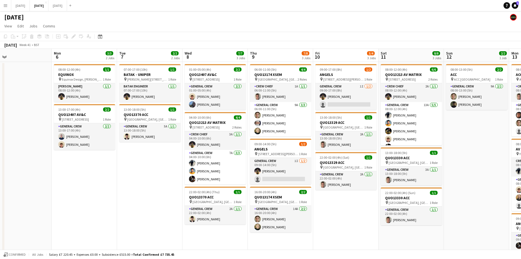
drag, startPoint x: 147, startPoint y: 156, endPoint x: 215, endPoint y: 162, distance: 68.1
click at [213, 162] on app-calendar-viewport "Fri 3 2/2 2 Jobs Sat 4 1/2 1 Job Sun 5 Mon 6 3/3 2 Jobs Tue 7 2/2 2 Jobs Wed 8 …" at bounding box center [260, 250] width 521 height 402
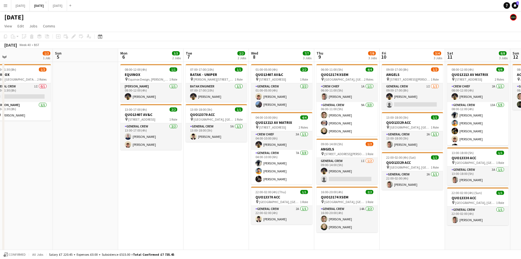
drag, startPoint x: 228, startPoint y: 176, endPoint x: 301, endPoint y: 175, distance: 72.2
click at [319, 175] on app-calendar-viewport "Thu 2 13/14 4 Jobs Fri 3 2/2 2 Jobs Sat 4 1/2 1 Job Sun 5 Mon 6 3/3 2 Jobs Tue …" at bounding box center [260, 250] width 521 height 402
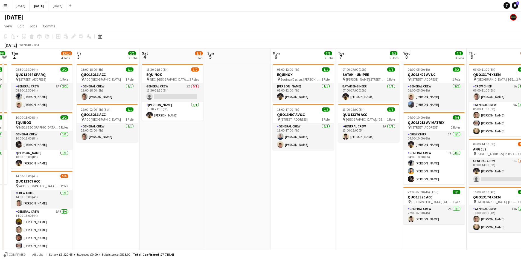
drag, startPoint x: 253, startPoint y: 177, endPoint x: 263, endPoint y: 175, distance: 10.0
click at [260, 176] on app-calendar-viewport "Tue 30 Wed 1 6/6 2 Jobs Thu 2 13/14 4 Jobs Fri 3 2/2 2 Jobs Sat 4 1/2 1 Job Sun…" at bounding box center [260, 250] width 521 height 402
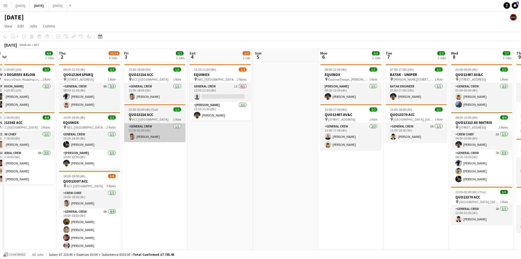
drag, startPoint x: 216, startPoint y: 175, endPoint x: 194, endPoint y: 137, distance: 43.0
click at [223, 173] on app-calendar-viewport "Mon 29 Tue 30 Wed 1 6/6 2 Jobs Thu 2 13/14 4 Jobs Fri 3 2/2 2 Jobs Sat 4 1/2 1 …" at bounding box center [260, 250] width 521 height 402
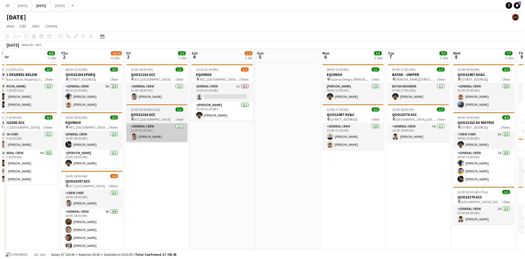
scroll to position [0, 119]
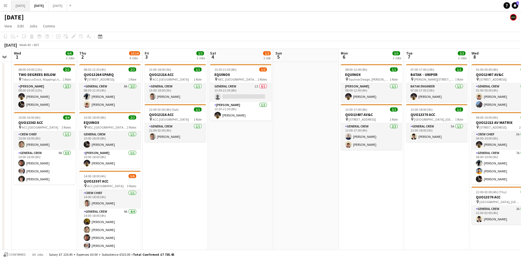
click at [24, 7] on button "[DATE] Close" at bounding box center [20, 5] width 19 height 11
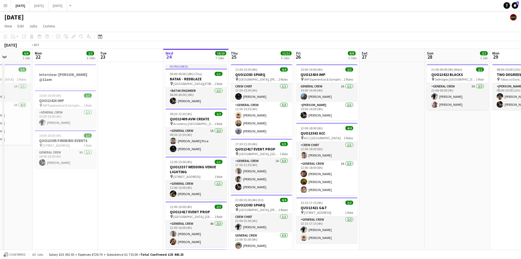
drag, startPoint x: 405, startPoint y: 171, endPoint x: 273, endPoint y: 142, distance: 134.7
click at [273, 142] on app-calendar-viewport "Fri 19 8/8 3 Jobs Sat 20 10/10 6 Jobs Sun 21 6/6 1 Job Mon 22 2/2 3 Jobs Tue 23…" at bounding box center [260, 224] width 521 height 350
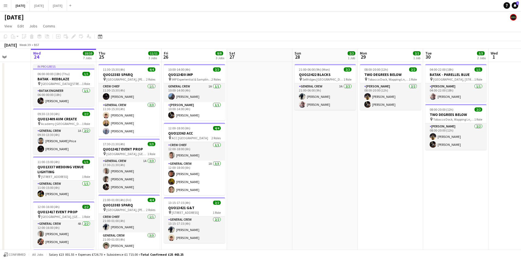
drag, startPoint x: 326, startPoint y: 161, endPoint x: 239, endPoint y: 143, distance: 88.6
click at [237, 141] on app-calendar-viewport "Sun 21 6/6 1 Job Mon 22 2/2 3 Jobs Tue 23 Wed 24 10/10 7 Jobs Thu 25 11/11 3 Jo…" at bounding box center [260, 224] width 521 height 350
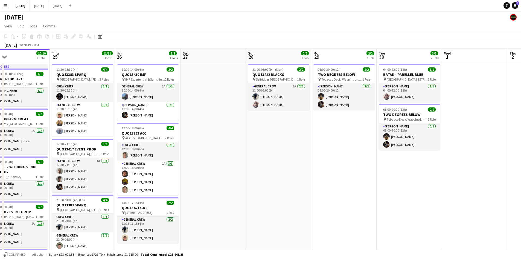
drag, startPoint x: 341, startPoint y: 157, endPoint x: 357, endPoint y: 156, distance: 16.1
click at [355, 156] on app-calendar-viewport "Mon 22 2/2 3 Jobs Tue 23 Wed 24 10/10 7 Jobs Thu 25 11/11 3 Jobs Fri 26 8/8 3 J…" at bounding box center [260, 224] width 521 height 350
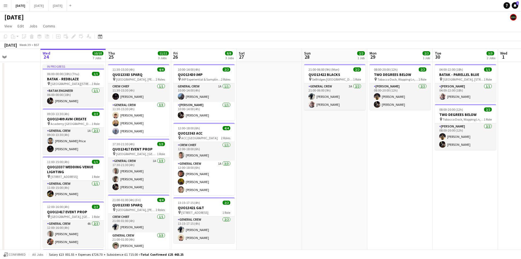
scroll to position [0, 114]
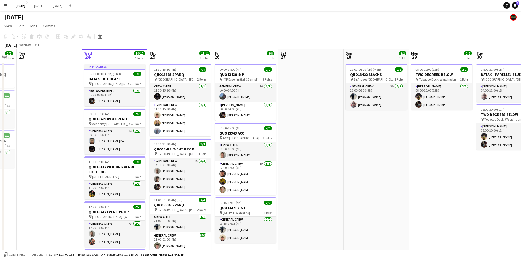
drag, startPoint x: 321, startPoint y: 161, endPoint x: 333, endPoint y: 159, distance: 11.9
click at [334, 161] on app-calendar-viewport "Sun 21 6/6 1 Job Mon 22 2/2 3 Jobs Tue 23 Wed 24 10/10 7 Jobs Thu 25 11/11 3 Jo…" at bounding box center [260, 224] width 521 height 350
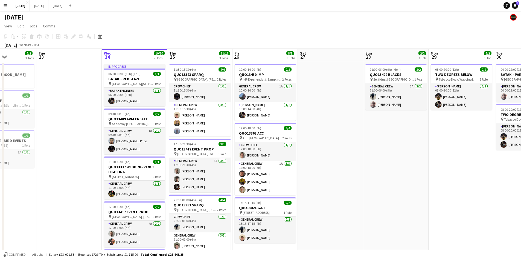
click at [381, 187] on app-calendar-viewport "Sat 20 10/10 6 Jobs Sun 21 6/6 1 Job Mon 22 2/2 3 Jobs Tue 23 Wed 24 10/10 7 Jo…" at bounding box center [260, 224] width 521 height 350
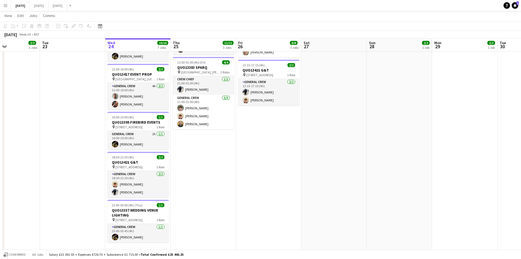
scroll to position [0, 0]
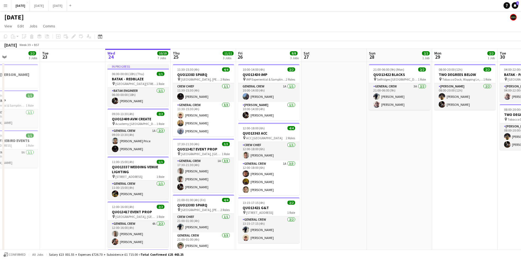
click at [344, 160] on app-calendar-viewport "Sat 20 10/10 6 Jobs Sun 21 6/6 1 Job Mon 22 2/2 3 Jobs Tue 23 Wed 24 10/10 7 Jo…" at bounding box center [260, 224] width 521 height 350
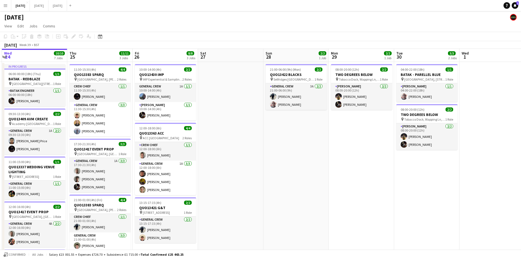
click at [312, 158] on app-calendar-viewport "Sun 21 6/6 1 Job Mon 22 2/2 3 Jobs Tue 23 Wed 24 10/10 7 Jobs Thu 25 11/11 3 Jo…" at bounding box center [260, 224] width 521 height 350
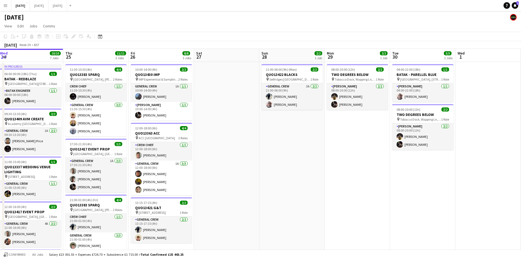
drag, startPoint x: 426, startPoint y: 178, endPoint x: 456, endPoint y: 172, distance: 31.3
click at [454, 173] on app-calendar-viewport "Mon 22 2/2 3 Jobs Tue 23 Wed 24 10/10 7 Jobs Thu 25 11/11 3 Jobs Fri 26 8/8 3 J…" at bounding box center [260, 224] width 521 height 350
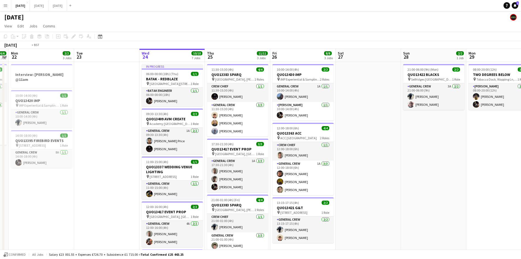
drag, startPoint x: 422, startPoint y: 179, endPoint x: 445, endPoint y: 170, distance: 25.1
click at [442, 172] on app-calendar-viewport "Sat 20 10/10 6 Jobs Sun 21 6/6 1 Job Mon 22 2/2 3 Jobs Tue 23 Wed 24 10/10 7 Jo…" at bounding box center [260, 224] width 521 height 350
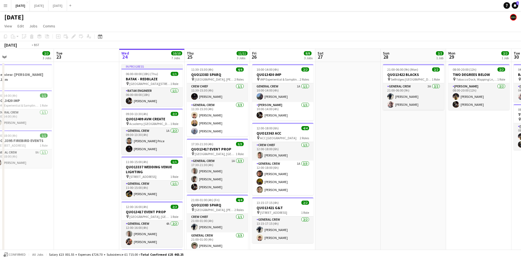
drag, startPoint x: 455, startPoint y: 183, endPoint x: 352, endPoint y: 164, distance: 105.4
click at [352, 164] on app-calendar-viewport "Fri 19 8/8 3 Jobs Sat 20 10/10 6 Jobs Sun 21 6/6 1 Job Mon 22 2/2 3 Jobs Tue 23…" at bounding box center [260, 224] width 521 height 350
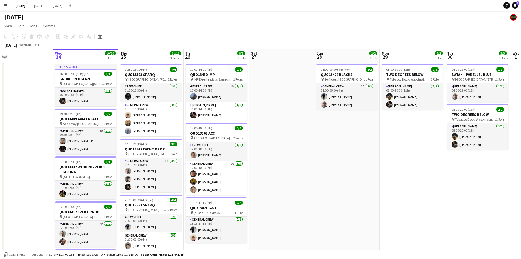
drag, startPoint x: 391, startPoint y: 178, endPoint x: 292, endPoint y: 172, distance: 99.2
click at [293, 172] on app-calendar-viewport "Sat 20 10/10 6 Jobs Sun 21 6/6 1 Job Mon 22 2/2 3 Jobs Tue 23 Wed 24 10/10 7 Jo…" at bounding box center [260, 224] width 521 height 350
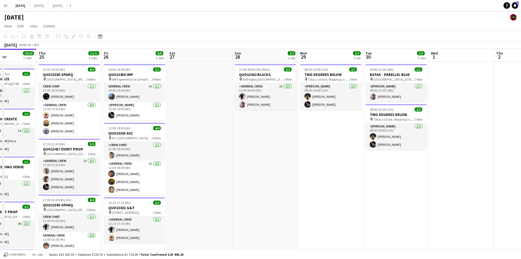
drag, startPoint x: 394, startPoint y: 192, endPoint x: 304, endPoint y: 184, distance: 90.9
click at [304, 184] on app-calendar-viewport "Mon 22 2/2 3 Jobs Tue 23 Wed 24 10/10 7 Jobs Thu 25 11/11 3 Jobs Fri 26 8/8 3 J…" at bounding box center [260, 224] width 521 height 350
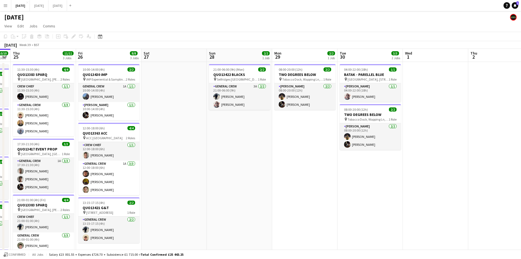
drag, startPoint x: 221, startPoint y: 185, endPoint x: 302, endPoint y: 193, distance: 81.9
click at [302, 193] on app-calendar-viewport "Tue 23 Wed 24 10/10 7 Jobs Thu 25 11/11 3 Jobs Fri 26 8/8 3 Jobs Sat 27 Sun 28 …" at bounding box center [260, 224] width 521 height 350
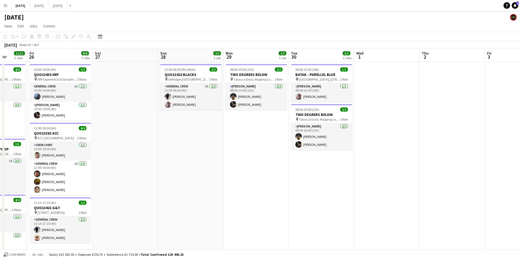
drag, startPoint x: 246, startPoint y: 190, endPoint x: 354, endPoint y: 184, distance: 107.9
click at [350, 185] on app-calendar-viewport "Tue 23 Wed 24 10/10 7 Jobs Thu 25 11/11 3 Jobs Fri 26 8/8 3 Jobs Sat 27 Sun 28 …" at bounding box center [260, 224] width 521 height 350
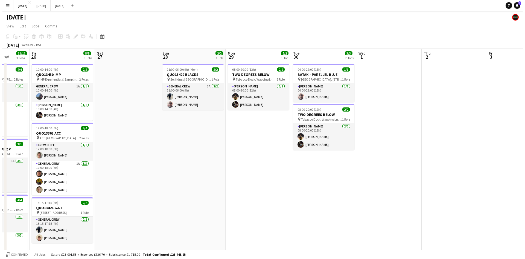
scroll to position [0, 146]
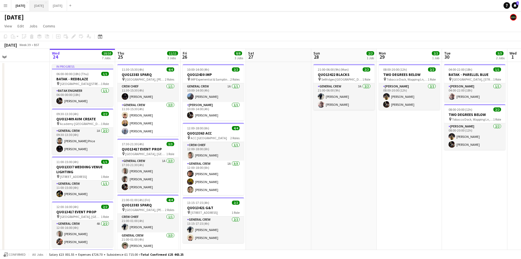
click at [48, 5] on button "[DATE] Close" at bounding box center [39, 5] width 19 height 11
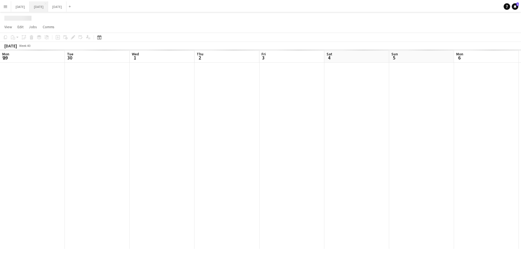
scroll to position [0, 119]
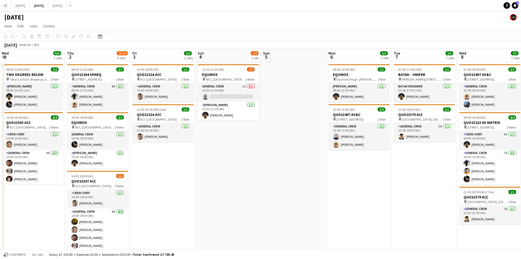
drag, startPoint x: 191, startPoint y: 164, endPoint x: 266, endPoint y: 164, distance: 75.8
click at [266, 164] on app-calendar-viewport "Mon 29 Tue 30 Wed 1 6/6 2 Jobs Thu 2 13/14 4 Jobs Fri 3 2/2 2 Jobs Sat 4 1/2 1 …" at bounding box center [260, 193] width 521 height 289
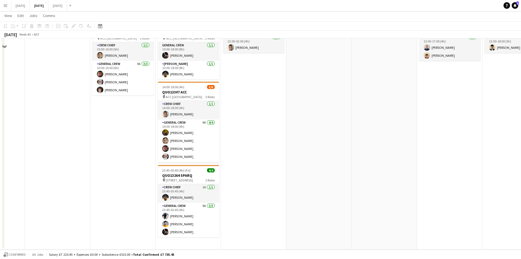
scroll to position [0, 0]
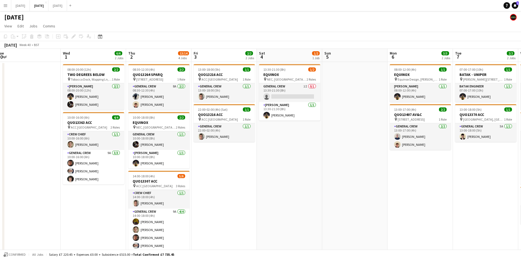
drag, startPoint x: 380, startPoint y: 169, endPoint x: 310, endPoint y: 150, distance: 73.3
click at [310, 150] on app-calendar-viewport "Sat 27 Sun 28 Mon 29 Tue 30 Wed 1 6/6 2 Jobs Thu 2 13/14 4 Jobs Fri 3 2/2 2 Job…" at bounding box center [260, 193] width 521 height 289
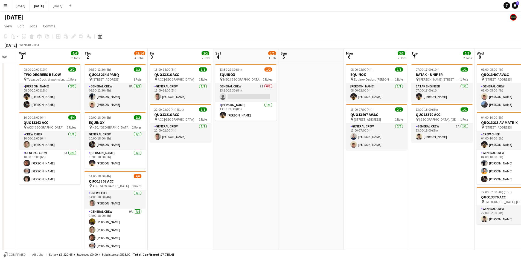
scroll to position [0, 171]
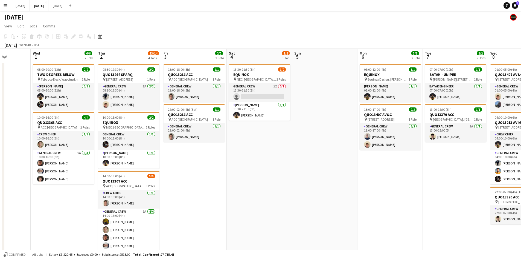
drag, startPoint x: 298, startPoint y: 158, endPoint x: 279, endPoint y: 148, distance: 21.8
click at [283, 149] on app-calendar-viewport "Sun 28 Mon 29 Tue 30 Wed 1 6/6 2 Jobs Thu 2 13/14 4 Jobs Fri 3 2/2 2 Jobs Sat 4…" at bounding box center [260, 193] width 521 height 289
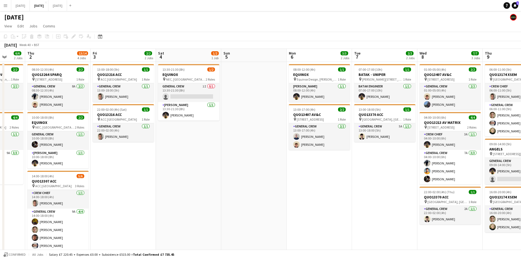
scroll to position [0, 116]
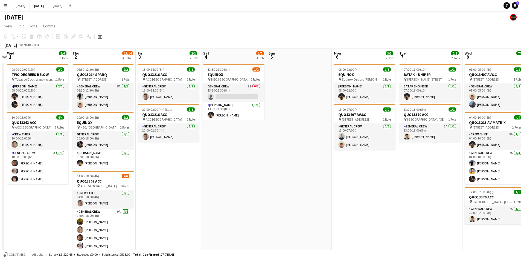
drag, startPoint x: 213, startPoint y: 176, endPoint x: 260, endPoint y: 167, distance: 48.7
click at [257, 168] on app-calendar-viewport "Mon 29 Tue 30 Wed 1 6/6 2 Jobs Thu 2 13/14 4 Jobs Fri 3 2/2 2 Jobs Sat 4 1/2 1 …" at bounding box center [260, 193] width 521 height 289
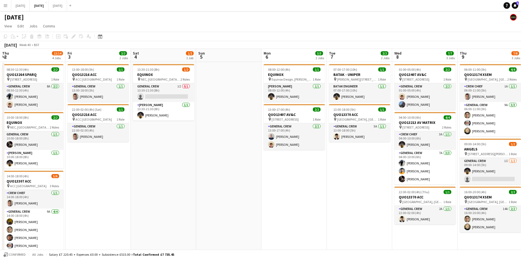
drag, startPoint x: 290, startPoint y: 205, endPoint x: 207, endPoint y: 165, distance: 92.5
click at [207, 165] on app-calendar-viewport "Mon 29 Tue 30 Wed 1 6/6 2 Jobs Thu 2 13/14 4 Jobs Fri 3 2/2 2 Jobs Sat 4 1/2 1 …" at bounding box center [260, 193] width 521 height 289
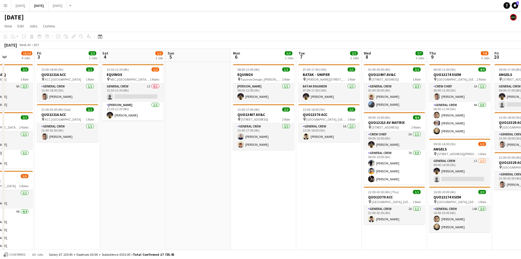
drag, startPoint x: 278, startPoint y: 189, endPoint x: 195, endPoint y: 176, distance: 83.6
click at [195, 176] on app-calendar-viewport "Mon 29 Tue 30 Wed 1 6/6 2 Jobs Thu 2 13/14 4 Jobs Fri 3 2/2 2 Jobs Sat 4 1/2 1 …" at bounding box center [260, 193] width 521 height 289
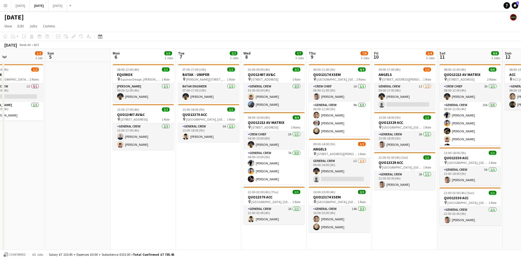
scroll to position [0, 181]
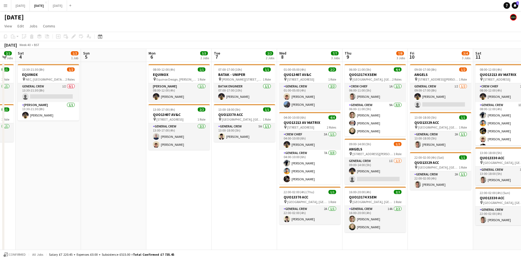
drag, startPoint x: 255, startPoint y: 203, endPoint x: 225, endPoint y: 190, distance: 32.3
click at [225, 190] on app-calendar-viewport "Wed 1 6/6 2 Jobs Thu 2 13/14 4 Jobs Fri 3 2/2 2 Jobs Sat 4 1/2 1 Job Sun 5 Mon …" at bounding box center [260, 193] width 521 height 289
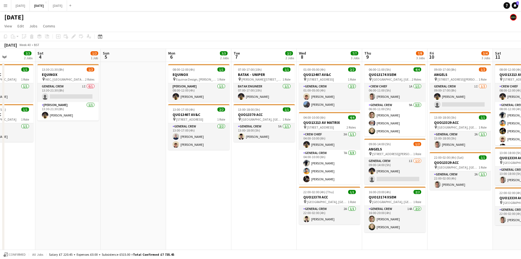
drag, startPoint x: 211, startPoint y: 190, endPoint x: 146, endPoint y: 172, distance: 68.2
click at [150, 175] on app-calendar-viewport "Wed 1 6/6 2 Jobs Thu 2 13/14 4 Jobs Fri 3 2/2 2 Jobs Sat 4 1/2 1 Job Sun 5 Mon …" at bounding box center [260, 193] width 521 height 289
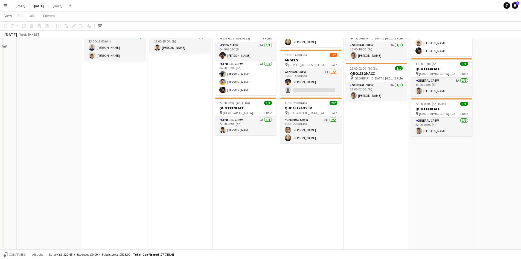
scroll to position [0, 0]
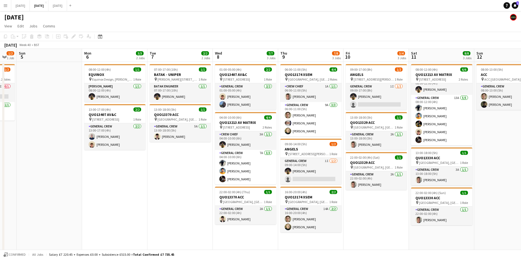
drag, startPoint x: 257, startPoint y: 179, endPoint x: 169, endPoint y: 178, distance: 88.1
click at [281, 178] on app-calendar-viewport "Thu 2 13/14 4 Jobs Fri 3 2/2 2 Jobs Sat 4 1/2 1 Job Sun 5 Mon 6 3/3 2 Jobs Tue …" at bounding box center [260, 193] width 521 height 289
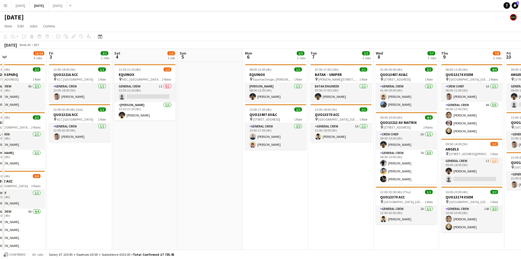
drag, startPoint x: 217, startPoint y: 190, endPoint x: 267, endPoint y: 186, distance: 50.7
click at [292, 187] on app-calendar-viewport "Tue 30 Wed 1 6/6 2 Jobs Thu 2 13/14 4 Jobs Fri 3 2/2 2 Jobs Sat 4 1/2 1 Job Sun…" at bounding box center [260, 193] width 521 height 289
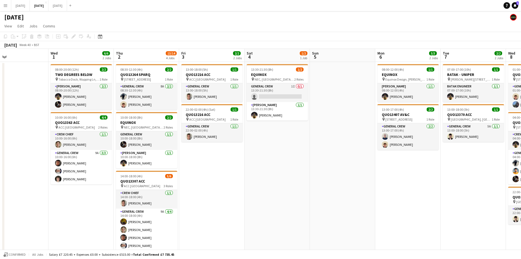
drag, startPoint x: 332, startPoint y: 178, endPoint x: 151, endPoint y: 16, distance: 243.7
click at [334, 170] on app-calendar-viewport "Sun 28 Mon 29 Tue 30 Wed 1 6/6 2 Jobs Thu 2 13/14 4 Jobs Fri 3 2/2 2 Jobs Sat 4…" at bounding box center [260, 193] width 521 height 289
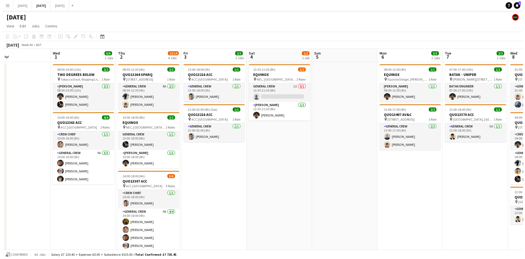
scroll to position [0, 163]
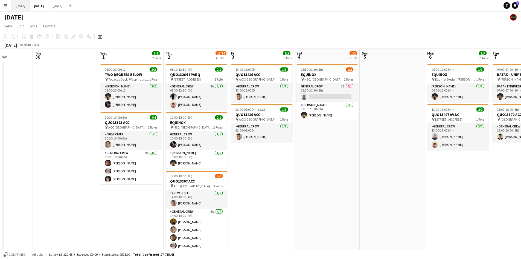
click at [17, 7] on button "[DATE] Close" at bounding box center [20, 5] width 19 height 11
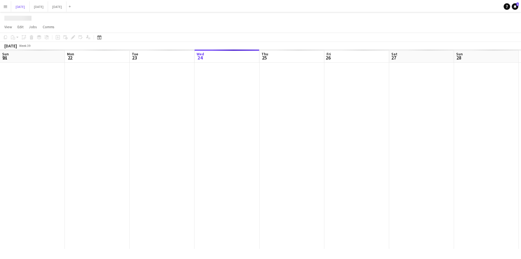
scroll to position [0, 146]
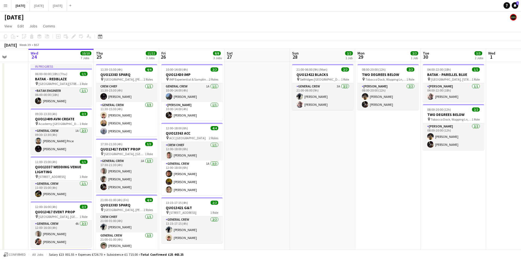
drag, startPoint x: 301, startPoint y: 169, endPoint x: 350, endPoint y: 169, distance: 49.5
click at [349, 169] on app-calendar-viewport "Sun 21 6/6 1 Job Mon 22 2/2 3 Jobs Tue 23 Wed 24 10/10 7 Jobs Thu 25 11/11 3 Jo…" at bounding box center [260, 224] width 521 height 350
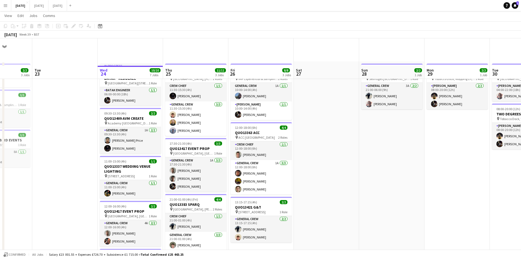
scroll to position [55, 0]
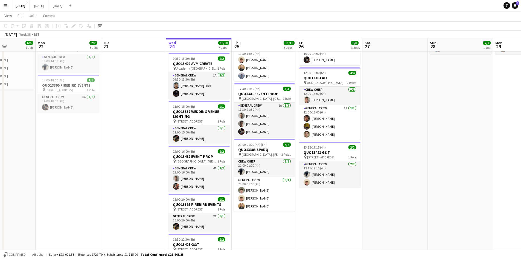
drag, startPoint x: 307, startPoint y: 216, endPoint x: 383, endPoint y: 211, distance: 76.3
click at [381, 213] on app-calendar-viewport "Sat 20 10/10 6 Jobs Sun 21 6/6 1 Job Mon 22 2/2 3 Jobs Tue 23 Wed 24 10/10 7 Jo…" at bounding box center [260, 155] width 521 height 376
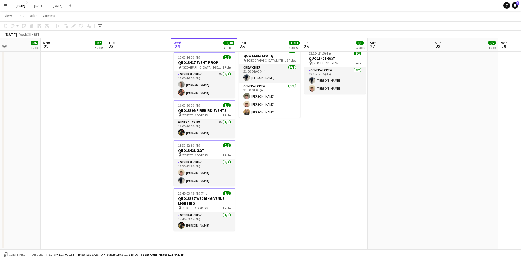
scroll to position [0, 0]
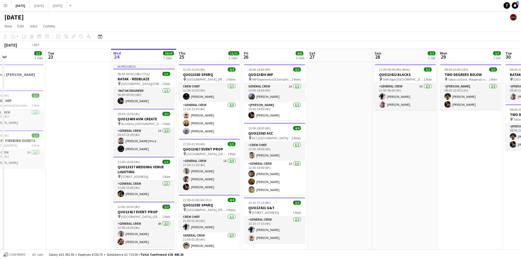
drag, startPoint x: 417, startPoint y: 173, endPoint x: 337, endPoint y: 154, distance: 81.9
click at [337, 154] on app-calendar-viewport "Fri 19 8/8 3 Jobs Sat 20 10/10 6 Jobs Sun 21 6/6 1 Job Mon 22 2/2 3 Jobs Tue 23…" at bounding box center [260, 224] width 521 height 350
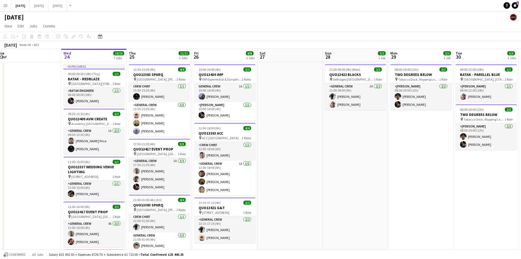
drag, startPoint x: 373, startPoint y: 169, endPoint x: 268, endPoint y: 133, distance: 111.3
click at [269, 133] on app-calendar-viewport "Sat 20 10/10 6 Jobs Sun 21 6/6 1 Job Mon 22 2/2 3 Jobs Tue 23 Wed 24 10/10 7 Jo…" at bounding box center [260, 224] width 521 height 350
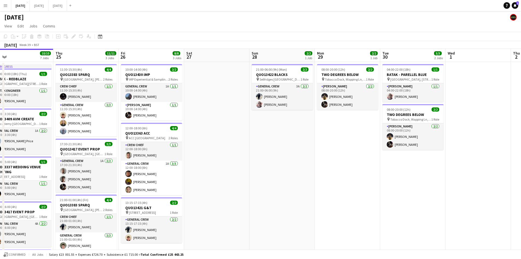
drag, startPoint x: 301, startPoint y: 157, endPoint x: 249, endPoint y: 136, distance: 55.5
click at [252, 137] on app-calendar-viewport "Sun 21 6/6 1 Job Mon 22 2/2 3 Jobs Tue 23 Wed 24 10/10 7 Jobs Thu 25 11/11 3 Jo…" at bounding box center [260, 224] width 521 height 350
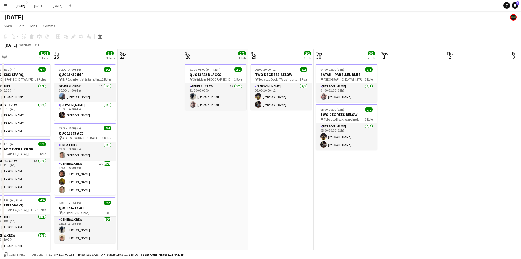
drag, startPoint x: 253, startPoint y: 159, endPoint x: 358, endPoint y: 168, distance: 104.6
click at [357, 170] on app-calendar-viewport "Tue 23 Wed 24 10/10 7 Jobs Thu 25 11/11 3 Jobs Fri 26 8/8 3 Jobs Sat 27 Sun 28 …" at bounding box center [260, 224] width 521 height 350
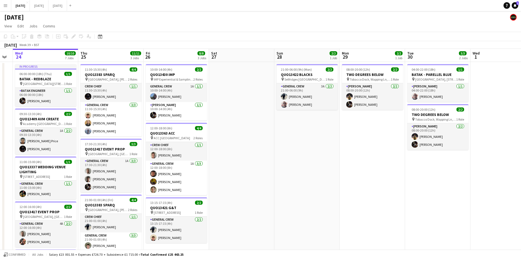
drag, startPoint x: 249, startPoint y: 192, endPoint x: 334, endPoint y: 168, distance: 88.1
click at [344, 182] on app-calendar-viewport "Mon 22 2/2 3 Jobs Tue 23 Wed 24 10/10 7 Jobs Thu 25 11/11 3 Jobs Fri 26 8/8 3 J…" at bounding box center [260, 224] width 521 height 350
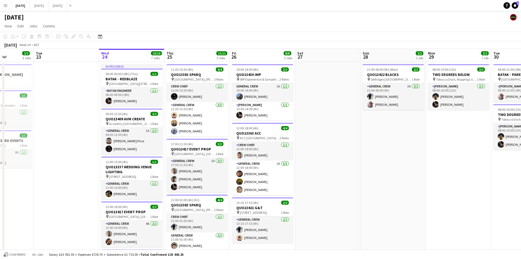
scroll to position [0, 164]
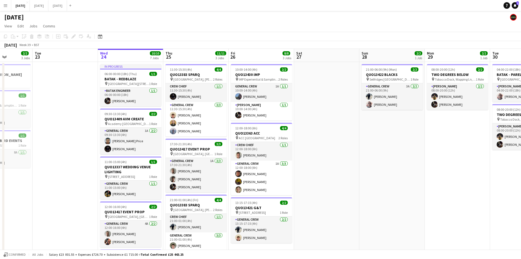
drag, startPoint x: 359, startPoint y: 146, endPoint x: 355, endPoint y: 132, distance: 14.8
click at [355, 132] on app-calendar-viewport "Sat 20 10/10 6 Jobs Sun 21 6/6 1 Job Mon 22 2/2 3 Jobs Tue 23 Wed 24 10/10 7 Jo…" at bounding box center [260, 224] width 521 height 350
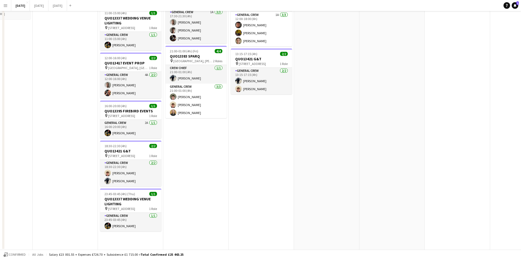
scroll to position [0, 0]
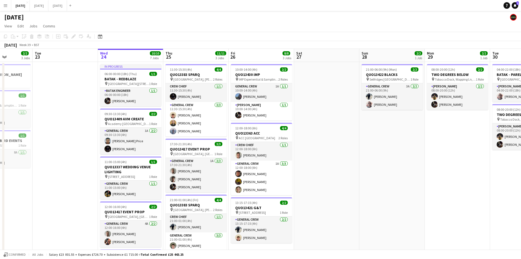
drag, startPoint x: 379, startPoint y: 153, endPoint x: 330, endPoint y: 138, distance: 51.4
click at [330, 138] on app-calendar-viewport "Sat 20 10/10 6 Jobs Sun 21 6/6 1 Job Mon 22 2/2 3 Jobs Tue 23 Wed 24 10/10 7 Jo…" at bounding box center [260, 224] width 521 height 350
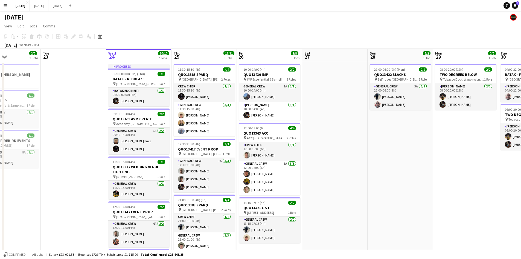
drag, startPoint x: 320, startPoint y: 149, endPoint x: 381, endPoint y: 146, distance: 60.8
click at [379, 146] on app-calendar-viewport "Sat 20 10/10 6 Jobs Sun 21 6/6 1 Job Mon 22 2/2 3 Jobs Tue 23 Wed 24 10/10 7 Jo…" at bounding box center [260, 224] width 521 height 350
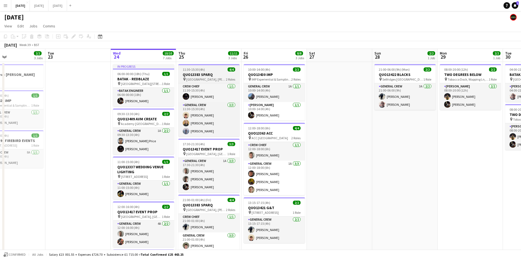
click at [205, 69] on div "11:30-15:30 (4h) 4/4" at bounding box center [208, 69] width 61 height 4
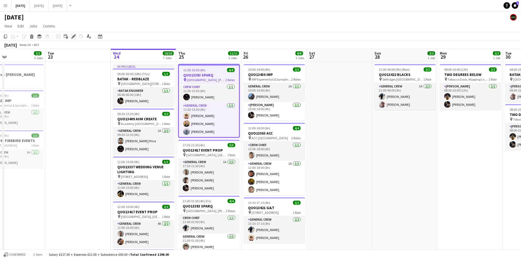
click at [74, 37] on icon "Edit" at bounding box center [73, 36] width 4 height 4
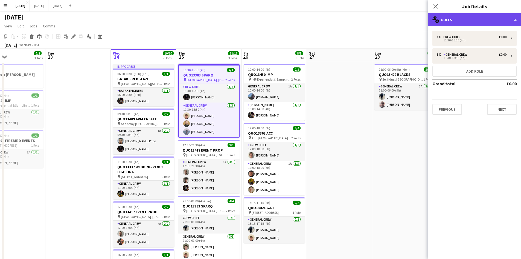
click at [467, 22] on div "multiple-users-add Roles" at bounding box center [474, 19] width 93 height 13
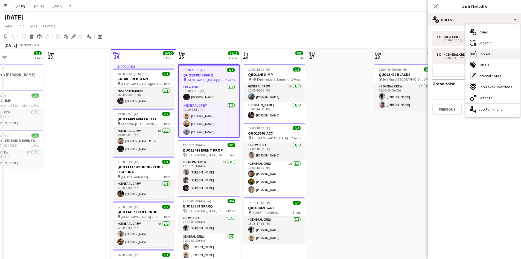
click at [493, 58] on div "ads-window Job Ad" at bounding box center [493, 53] width 54 height 11
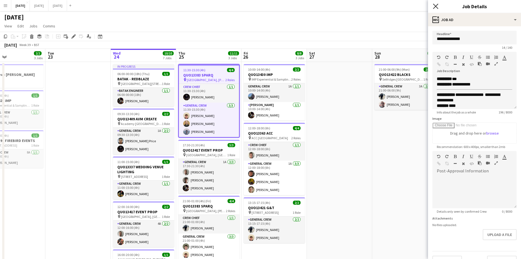
click at [433, 4] on app-icon "Close pop-in" at bounding box center [436, 6] width 8 height 8
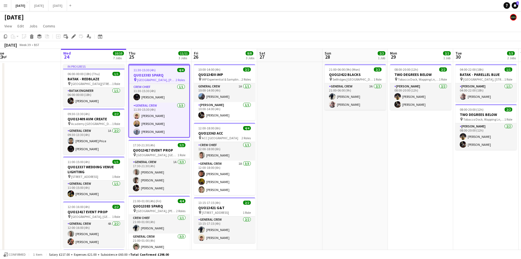
drag, startPoint x: 434, startPoint y: 134, endPoint x: 388, endPoint y: 137, distance: 46.0
click at [382, 128] on app-calendar-viewport "Sat 20 10/10 6 Jobs Sun 21 6/6 1 Job Mon 22 2/2 3 Jobs Tue 23 Wed 24 10/10 7 Jo…" at bounding box center [260, 224] width 521 height 350
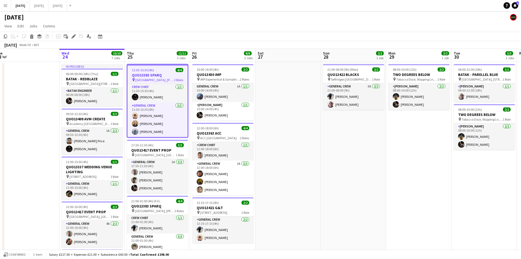
drag, startPoint x: 378, startPoint y: 157, endPoint x: 344, endPoint y: 154, distance: 33.2
click at [352, 154] on app-calendar-viewport "Sat 20 10/10 6 Jobs Sun 21 6/6 1 Job Mon 22 2/2 3 Jobs Tue 23 Wed 24 10/10 7 Jo…" at bounding box center [260, 224] width 521 height 350
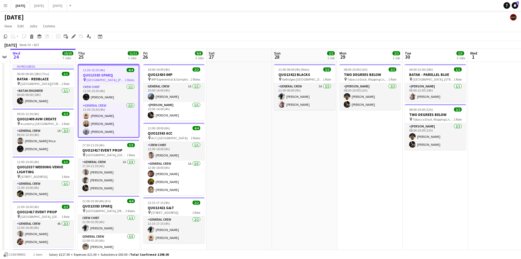
drag, startPoint x: 318, startPoint y: 159, endPoint x: 295, endPoint y: 154, distance: 23.5
click at [299, 155] on app-calendar-viewport "Sun 21 6/6 1 Job Mon 22 2/2 3 Jobs Tue 23 Wed 24 10/10 7 Jobs Thu 25 11/11 3 Jo…" at bounding box center [260, 224] width 521 height 350
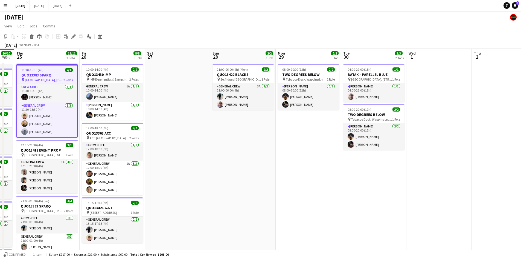
click at [350, 159] on app-calendar-viewport "Mon 22 2/2 3 Jobs Tue 23 Wed 24 10/10 7 Jobs Thu 25 11/11 3 Jobs Fri 26 8/8 3 J…" at bounding box center [260, 224] width 521 height 350
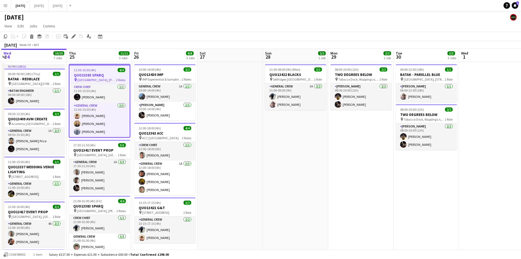
drag, startPoint x: 327, startPoint y: 164, endPoint x: 391, endPoint y: 162, distance: 64.3
click at [400, 170] on app-calendar-viewport "Mon 22 2/2 3 Jobs Tue 23 Wed 24 10/10 7 Jobs Thu 25 11/11 3 Jobs Fri 26 8/8 3 J…" at bounding box center [260, 224] width 521 height 350
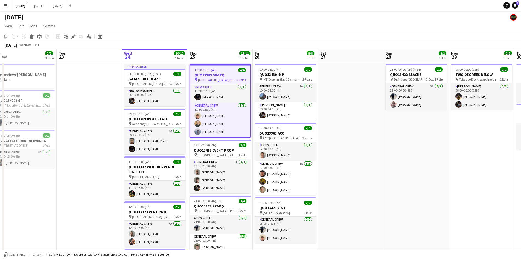
scroll to position [0, 130]
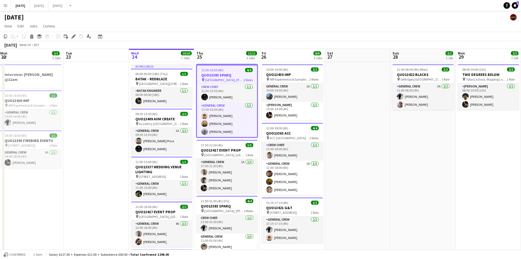
drag, startPoint x: 358, startPoint y: 166, endPoint x: 396, endPoint y: 165, distance: 37.8
click at [393, 168] on app-calendar-viewport "Sat 20 10/10 6 Jobs Sun 21 6/6 1 Job Mon 22 2/2 3 Jobs Tue 23 Wed 24 10/10 7 Jo…" at bounding box center [260, 224] width 521 height 350
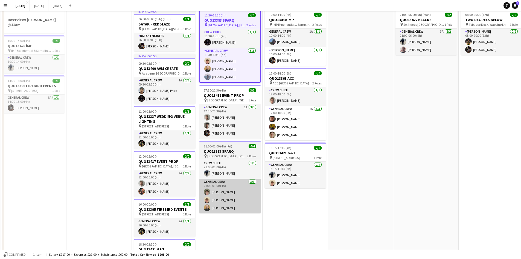
scroll to position [0, 0]
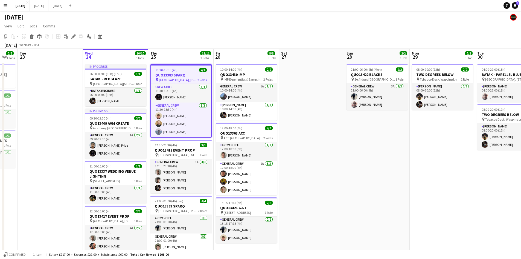
drag, startPoint x: 380, startPoint y: 149, endPoint x: 300, endPoint y: 138, distance: 80.7
click at [299, 137] on app-calendar-viewport "Sat 20 10/10 6 Jobs Sun 21 6/6 1 Job Mon 22 2/2 3 Jobs Tue 23 Wed 24 10/10 7 Jo…" at bounding box center [260, 224] width 521 height 350
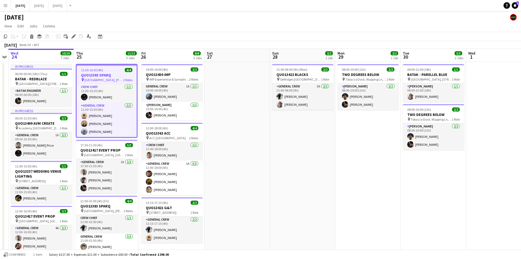
drag, startPoint x: 359, startPoint y: 176, endPoint x: 341, endPoint y: 172, distance: 18.0
click at [342, 172] on app-calendar-viewport "Sun 21 6/6 1 Job Mon 22 2/2 3 Jobs Tue 23 Wed 24 10/10 7 Jobs Thu 25 11/11 3 Jo…" at bounding box center [260, 224] width 521 height 350
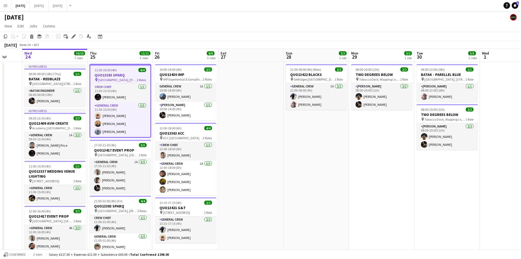
drag, startPoint x: 231, startPoint y: 152, endPoint x: 319, endPoint y: 145, distance: 88.9
click at [312, 151] on app-calendar-viewport "Sun 21 6/6 1 Job Mon 22 2/2 3 Jobs Tue 23 Wed 24 10/10 7 Jobs Thu 25 11/11 3 Jo…" at bounding box center [260, 224] width 521 height 350
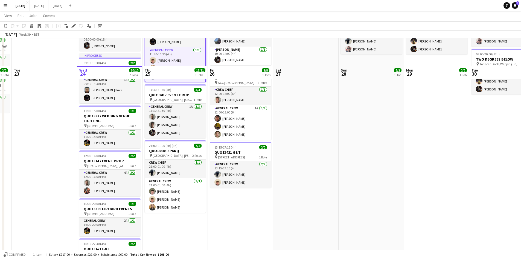
scroll to position [0, 0]
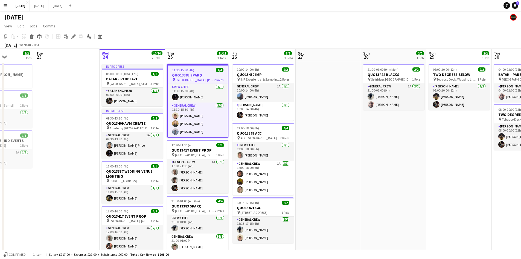
drag, startPoint x: 394, startPoint y: 160, endPoint x: 462, endPoint y: 158, distance: 67.9
click at [442, 161] on app-calendar-viewport "Sat 20 10/10 6 Jobs Sun 21 6/6 1 Job Mon 22 2/2 3 Jobs Tue 23 Wed 24 10/10 7 Jo…" at bounding box center [260, 224] width 521 height 350
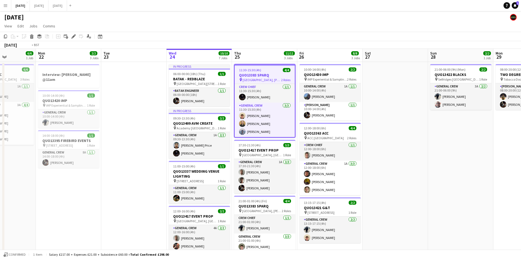
click at [361, 118] on app-calendar-viewport "Fri 19 8/8 3 Jobs Sat 20 10/10 6 Jobs Sun 21 6/6 1 Job Mon 22 2/2 3 Jobs Tue 23…" at bounding box center [260, 224] width 521 height 350
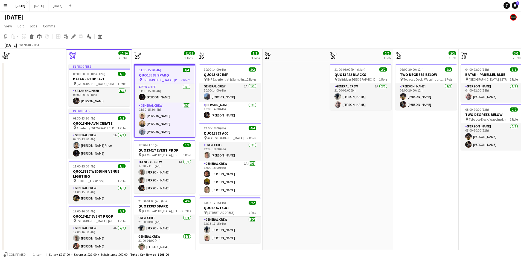
click at [288, 117] on app-calendar-viewport "Sat 20 10/10 6 Jobs Sun 21 6/6 1 Job Mon 22 2/2 3 Jobs Tue 23 Wed 24 10/10 7 Jo…" at bounding box center [260, 224] width 521 height 350
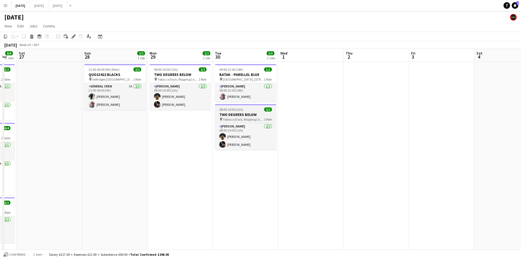
drag, startPoint x: 352, startPoint y: 144, endPoint x: 198, endPoint y: 121, distance: 156.3
click at [198, 121] on app-calendar-viewport "Wed 24 10/10 7 Jobs Thu 25 11/11 3 Jobs Fri 26 8/8 3 Jobs Sat 27 Sun 28 2/2 1 J…" at bounding box center [260, 224] width 521 height 350
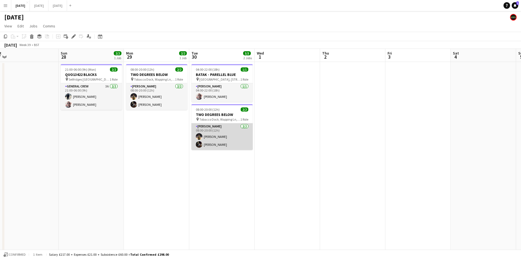
drag, startPoint x: 252, startPoint y: 153, endPoint x: 366, endPoint y: 146, distance: 113.7
click at [369, 150] on app-calendar-viewport "Wed 24 10/10 7 Jobs Thu 25 11/11 3 Jobs Fri 26 8/8 3 Jobs Sat 27 Sun 28 2/2 1 J…" at bounding box center [260, 224] width 521 height 350
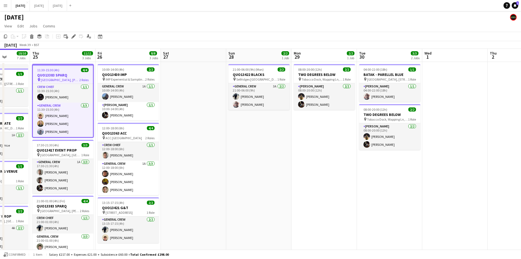
click at [395, 153] on app-calendar-viewport "Mon 22 2/2 3 Jobs Tue 23 Wed 24 10/10 7 Jobs Thu 25 11/11 3 Jobs Fri 26 8/8 3 J…" at bounding box center [260, 224] width 521 height 350
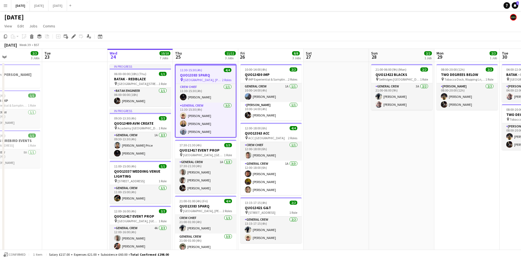
drag, startPoint x: 388, startPoint y: 157, endPoint x: 393, endPoint y: 153, distance: 6.3
click at [391, 156] on app-calendar-viewport "Sat 20 10/10 6 Jobs Sun 21 6/6 1 Job Mon 22 2/2 3 Jobs Tue 23 Wed 24 10/10 7 Jo…" at bounding box center [260, 224] width 521 height 350
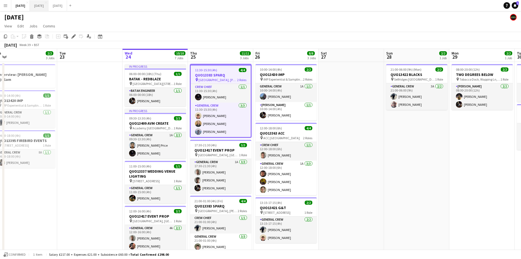
click at [48, 7] on button "[DATE] Close" at bounding box center [39, 5] width 19 height 11
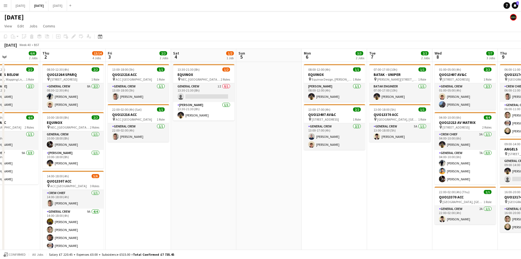
scroll to position [0, 199]
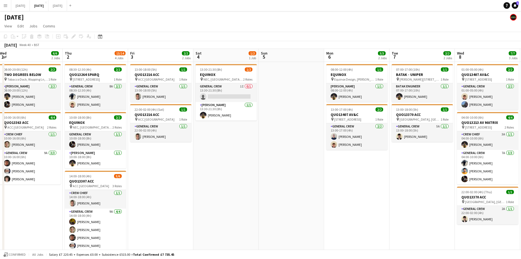
drag, startPoint x: 358, startPoint y: 146, endPoint x: 257, endPoint y: 133, distance: 101.7
click at [257, 133] on app-calendar-viewport "Sun 28 Mon 29 Tue 30 Wed 1 6/6 2 Jobs Thu 2 13/14 4 Jobs Fri 3 2/2 2 Jobs Sat 4…" at bounding box center [260, 193] width 521 height 289
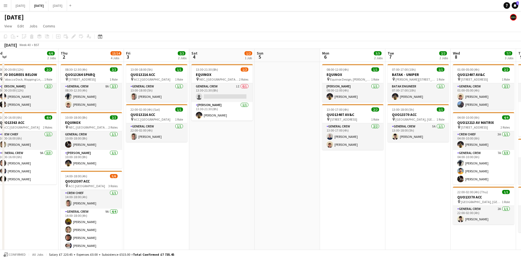
scroll to position [0, 205]
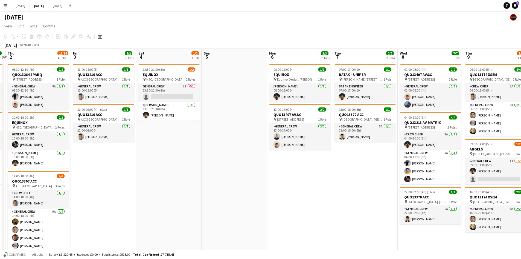
drag, startPoint x: 414, startPoint y: 168, endPoint x: 355, endPoint y: 162, distance: 59.1
click at [354, 162] on app-calendar-viewport "Mon 29 Tue 30 Wed 1 6/6 2 Jobs Thu 2 13/14 4 Jobs Fri 3 2/2 2 Jobs Sat 4 1/2 1 …" at bounding box center [260, 193] width 521 height 289
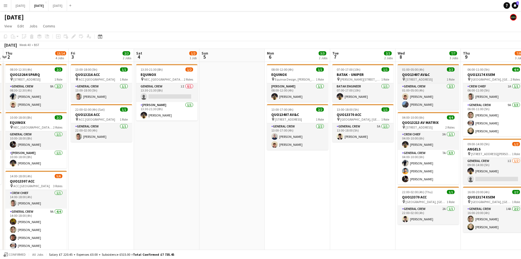
click at [427, 71] on app-job-card "01:00-05:00 (4h) 2/2 QUO13407 AV&C pin [STREET_ADDRESS] 1 Role General Crew [DA…" at bounding box center [428, 87] width 61 height 46
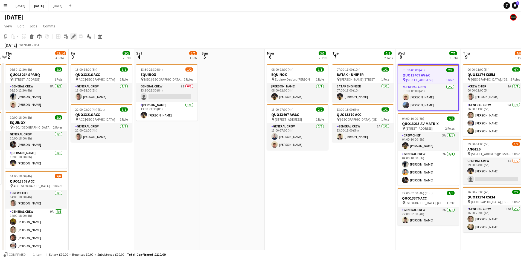
click at [72, 34] on icon "Edit" at bounding box center [73, 36] width 4 height 4
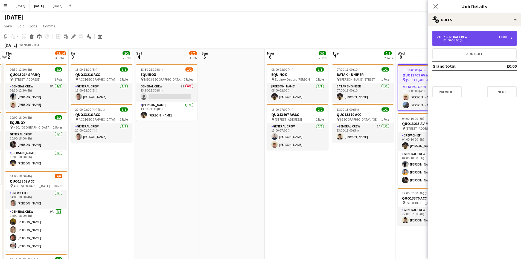
click at [468, 35] on div "General Crew" at bounding box center [456, 37] width 26 height 4
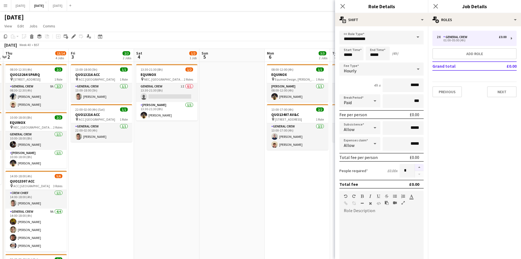
click at [415, 167] on button "button" at bounding box center [419, 167] width 9 height 7
type input "*"
click at [341, 6] on icon "Close pop-in" at bounding box center [342, 6] width 5 height 5
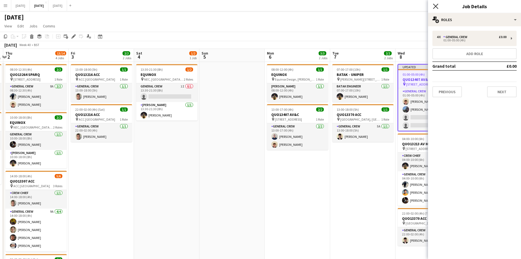
click at [435, 5] on icon "Close pop-in" at bounding box center [435, 6] width 5 height 5
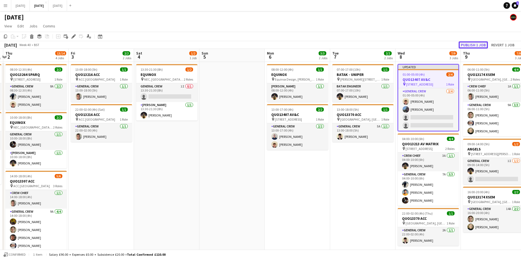
click at [471, 46] on button "Publish 1 job" at bounding box center [473, 44] width 29 height 7
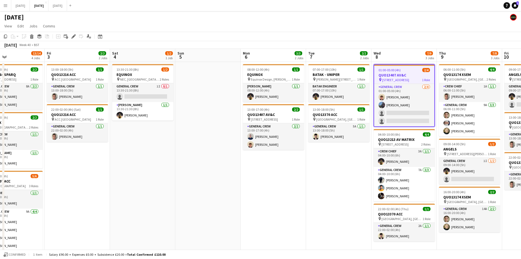
scroll to position [0, 159]
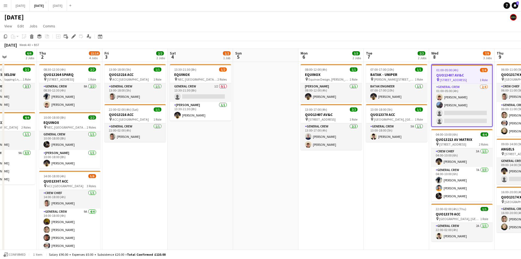
drag, startPoint x: 355, startPoint y: 189, endPoint x: 323, endPoint y: 182, distance: 32.4
click at [323, 182] on app-calendar-viewport "Mon 29 Tue 30 Wed 1 6/6 2 Jobs Thu 2 13/14 4 Jobs Fri 3 2/2 2 Jobs Sat 4 1/2 1 …" at bounding box center [260, 193] width 521 height 289
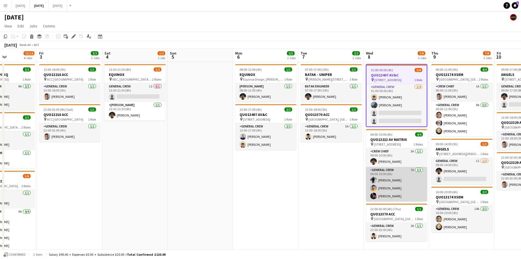
drag, startPoint x: 402, startPoint y: 190, endPoint x: 405, endPoint y: 186, distance: 5.7
click at [402, 190] on app-card-role "General Crew 7A [DATE] 04:00-10:00 (6h) [PERSON_NAME] [PERSON_NAME] [PERSON_NAM…" at bounding box center [396, 184] width 61 height 34
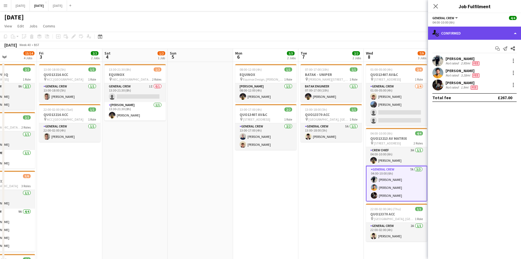
click at [471, 29] on div "single-neutral-actions-check-2 Confirmed" at bounding box center [474, 33] width 93 height 13
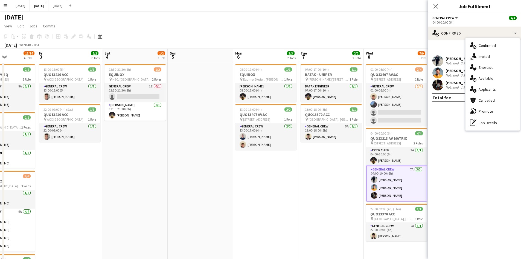
click at [490, 88] on span "Applicants" at bounding box center [487, 89] width 17 height 5
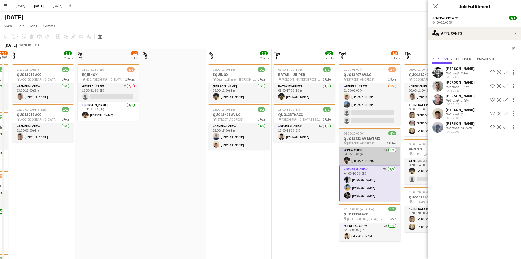
drag, startPoint x: 351, startPoint y: 182, endPoint x: 348, endPoint y: 158, distance: 24.5
click at [314, 173] on app-calendar-viewport "Tue 30 Wed 1 6/6 2 Jobs Thu 2 13/14 4 Jobs Fri 3 2/2 2 Jobs Sat 4 1/2 1 Job Sun…" at bounding box center [260, 193] width 521 height 289
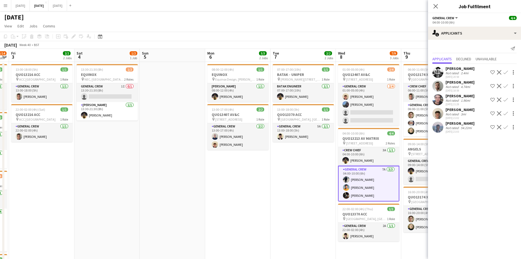
drag, startPoint x: 295, startPoint y: 173, endPoint x: 314, endPoint y: 173, distance: 18.6
click at [314, 173] on app-calendar-viewport "Tue 30 Wed 1 6/6 2 Jobs Thu 2 13/14 4 Jobs Fri 3 2/2 2 Jobs Sat 4 1/2 1 Job Sun…" at bounding box center [260, 193] width 521 height 289
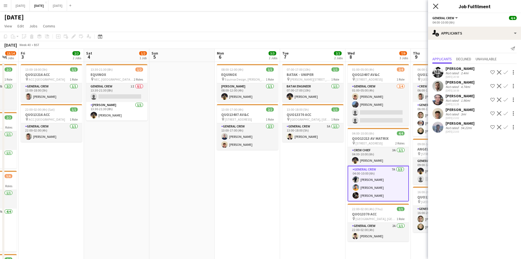
click at [435, 6] on icon "Close pop-in" at bounding box center [435, 6] width 5 height 5
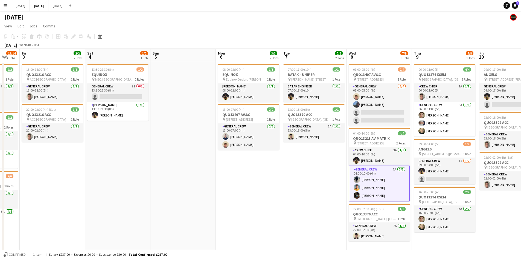
drag, startPoint x: 339, startPoint y: 178, endPoint x: 347, endPoint y: 170, distance: 11.0
click at [342, 177] on app-calendar-viewport "Tue 30 Wed 1 6/6 2 Jobs Thu 2 13/14 4 Jobs Fri 3 2/2 2 Jobs Sat 4 1/2 1 Job Sun…" at bounding box center [260, 193] width 521 height 289
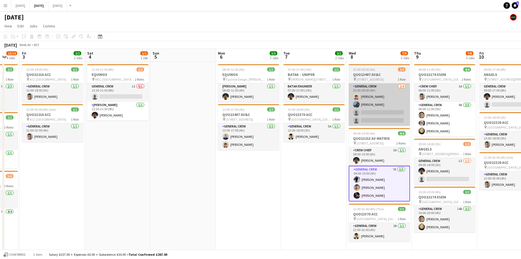
scroll to position [0, 175]
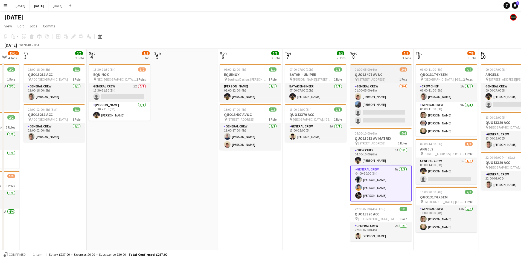
click at [381, 73] on h3 "QUO13407 AV&C" at bounding box center [380, 74] width 61 height 5
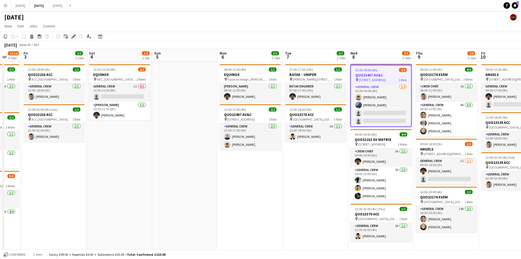
click at [72, 37] on icon "Edit" at bounding box center [73, 36] width 4 height 4
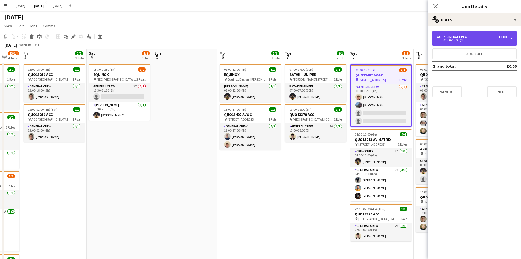
click at [474, 37] on div "4 x General Crew £0.00" at bounding box center [472, 37] width 70 height 4
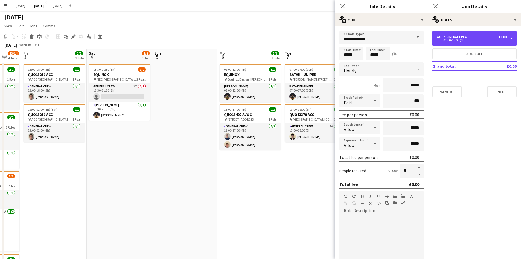
scroll to position [112, 0]
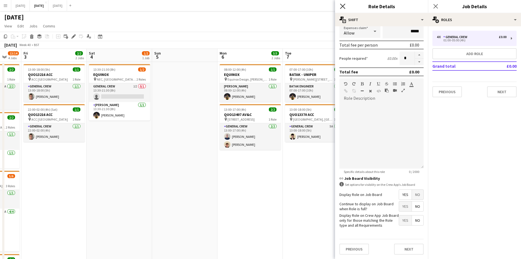
drag, startPoint x: 342, startPoint y: 8, endPoint x: 407, endPoint y: 4, distance: 64.6
click at [342, 7] on icon "Close pop-in" at bounding box center [343, 6] width 4 height 4
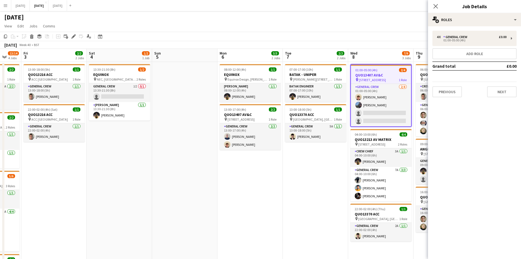
click at [436, 6] on icon "Close pop-in" at bounding box center [436, 6] width 4 height 4
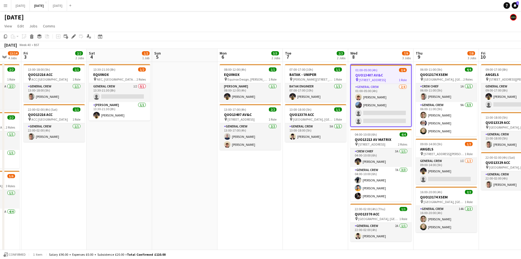
click at [380, 75] on h3 "QUO13407 AV&C" at bounding box center [381, 74] width 60 height 5
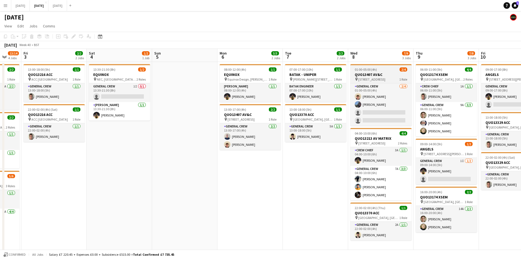
click at [380, 75] on h3 "QUO13407 AV&C" at bounding box center [380, 74] width 61 height 5
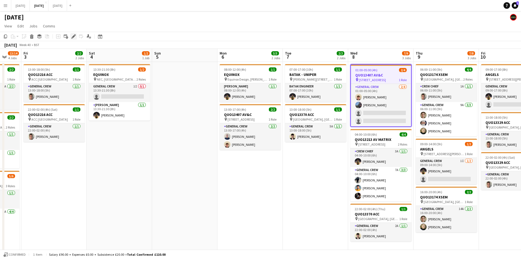
click at [72, 37] on icon "Edit" at bounding box center [73, 36] width 4 height 4
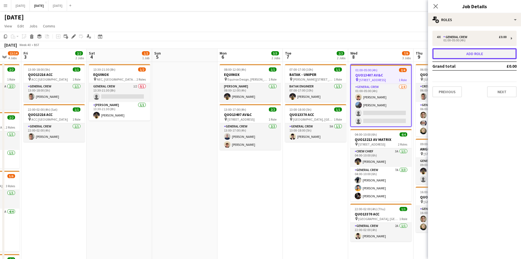
click at [474, 50] on button "Add role" at bounding box center [474, 53] width 84 height 11
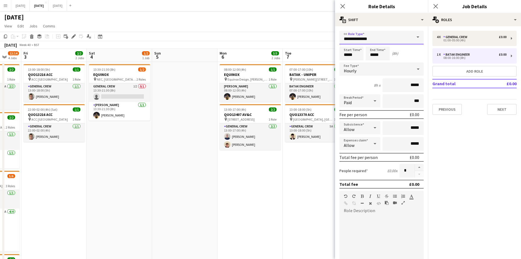
click at [358, 40] on input "**********" at bounding box center [381, 38] width 84 height 14
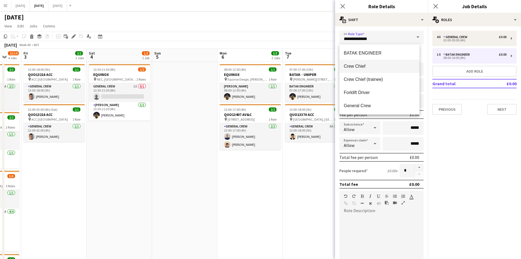
click at [362, 70] on mat-option "Crew Chief" at bounding box center [379, 66] width 80 height 13
type input "**********"
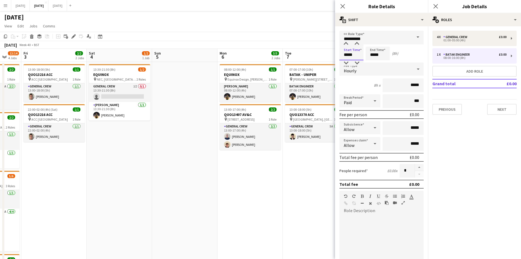
click at [348, 53] on input "*****" at bounding box center [351, 54] width 24 height 14
click at [344, 45] on div at bounding box center [346, 43] width 11 height 5
click at [347, 61] on div at bounding box center [346, 62] width 11 height 5
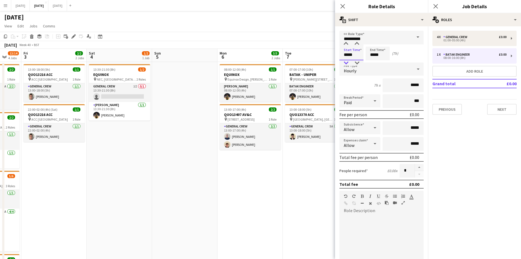
click at [347, 61] on div at bounding box center [346, 62] width 11 height 5
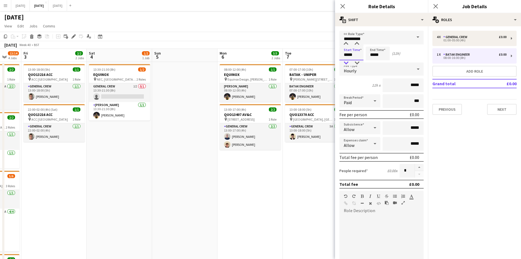
click at [347, 61] on div at bounding box center [346, 62] width 11 height 5
type input "*****"
click at [347, 61] on div at bounding box center [346, 62] width 11 height 5
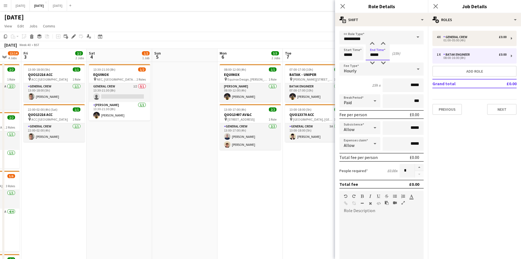
click at [371, 54] on input "*****" at bounding box center [378, 54] width 24 height 14
click at [374, 57] on input "*****" at bounding box center [378, 54] width 24 height 14
click at [372, 63] on div at bounding box center [372, 62] width 11 height 5
click at [372, 62] on div at bounding box center [372, 62] width 11 height 5
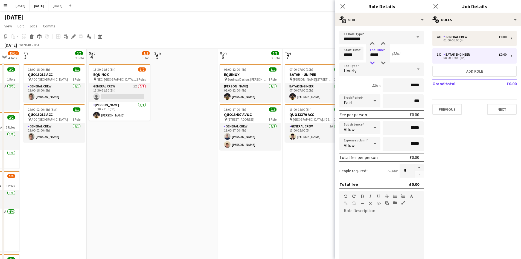
click at [372, 62] on div at bounding box center [372, 62] width 11 height 5
click at [371, 62] on div at bounding box center [372, 62] width 11 height 5
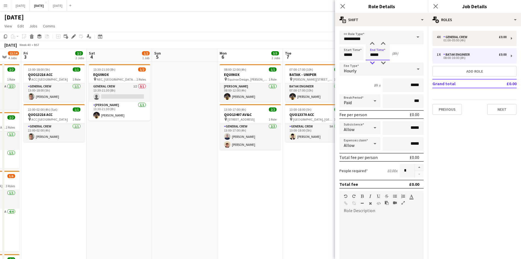
click at [371, 62] on div at bounding box center [372, 62] width 11 height 5
type input "*****"
click at [371, 62] on div at bounding box center [372, 62] width 11 height 5
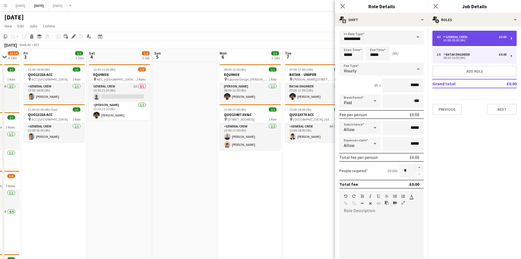
click at [463, 40] on div "01:00-05:00 (4h)" at bounding box center [472, 40] width 70 height 3
type input "**********"
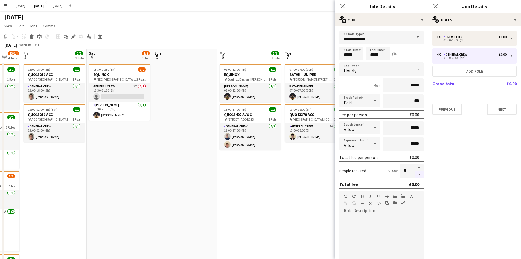
click at [415, 175] on button "button" at bounding box center [419, 174] width 9 height 7
type input "*"
click at [344, 5] on icon "Close pop-in" at bounding box center [342, 6] width 5 height 5
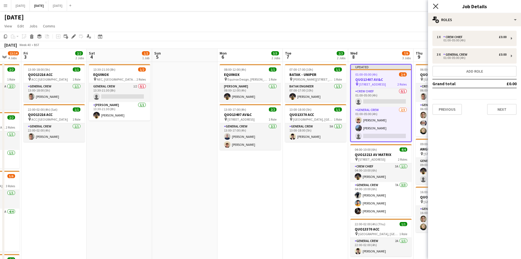
click at [435, 6] on icon at bounding box center [435, 6] width 5 height 5
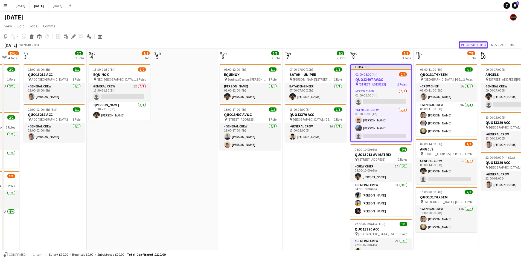
click at [474, 46] on button "Publish 1 job" at bounding box center [473, 44] width 29 height 7
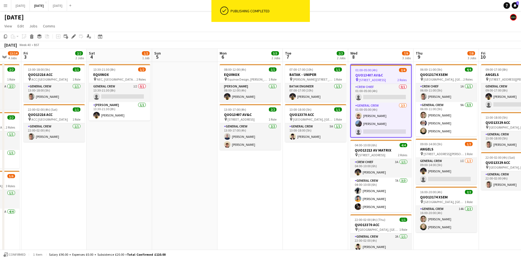
scroll to position [0, 214]
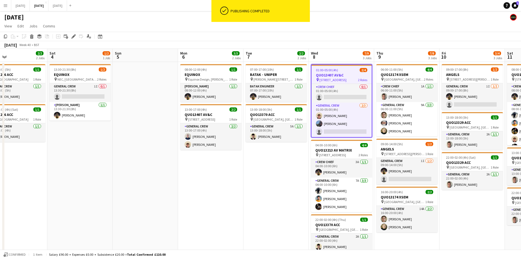
drag, startPoint x: 310, startPoint y: 185, endPoint x: 272, endPoint y: 178, distance: 39.4
click at [272, 178] on app-calendar-viewport "Tue 30 Wed 1 6/6 2 Jobs Thu 2 13/14 4 Jobs Fri 3 2/2 2 Jobs Sat 4 1/2 1 Job Sun…" at bounding box center [260, 193] width 521 height 289
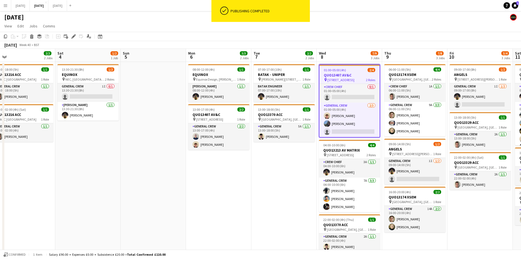
scroll to position [0, 206]
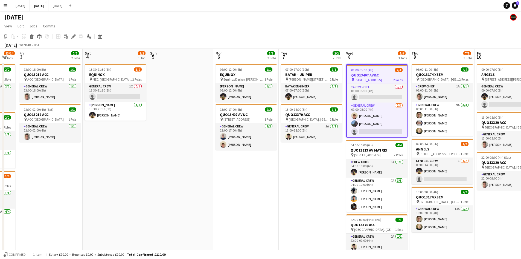
drag, startPoint x: 258, startPoint y: 181, endPoint x: 291, endPoint y: 189, distance: 34.0
click at [291, 189] on app-calendar-viewport "Tue 30 Wed 1 6/6 2 Jobs Thu 2 13/14 4 Jobs Fri 3 2/2 2 Jobs Sat 4 1/2 1 Job Sun…" at bounding box center [260, 193] width 521 height 289
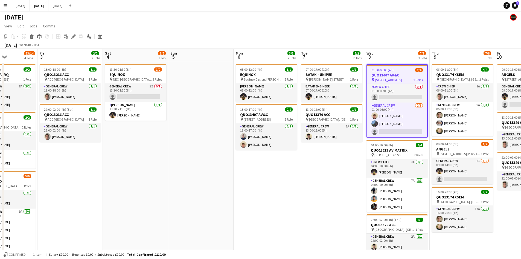
drag, startPoint x: 261, startPoint y: 183, endPoint x: 294, endPoint y: 188, distance: 33.4
click at [297, 187] on app-calendar-viewport "Tue 30 Wed 1 6/6 2 Jobs Thu 2 13/14 4 Jobs Fri 3 2/2 2 Jobs Sat 4 1/2 1 Job Sun…" at bounding box center [260, 193] width 521 height 289
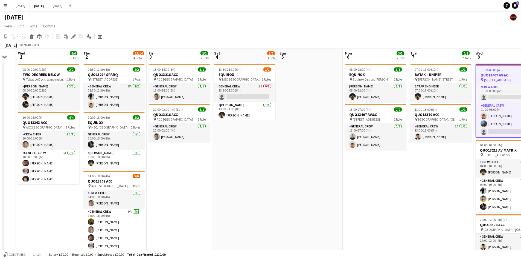
drag, startPoint x: 274, startPoint y: 191, endPoint x: 325, endPoint y: 188, distance: 51.2
click at [323, 190] on app-calendar-viewport "Mon 29 Tue 30 Wed 1 6/6 2 Jobs Thu 2 13/14 4 Jobs Fri 3 2/2 2 Jobs Sat 4 1/2 1 …" at bounding box center [260, 193] width 521 height 289
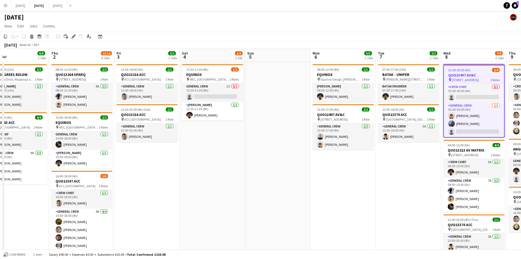
drag, startPoint x: 298, startPoint y: 187, endPoint x: 379, endPoint y: 182, distance: 81.4
click at [378, 182] on app-calendar-viewport "Mon 29 Tue 30 Wed 1 6/6 2 Jobs Thu 2 13/14 4 Jobs Fri 3 2/2 2 Jobs Sat 4 1/2 1 …" at bounding box center [260, 193] width 521 height 289
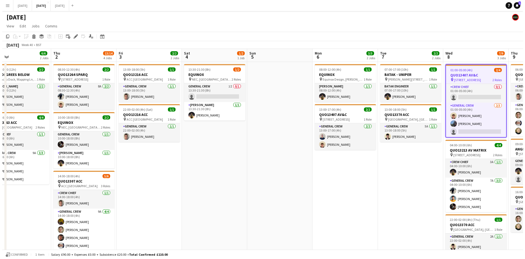
scroll to position [0, 137]
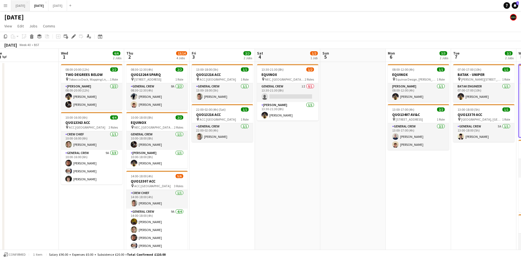
click at [30, 8] on button "[DATE] Close" at bounding box center [20, 5] width 19 height 11
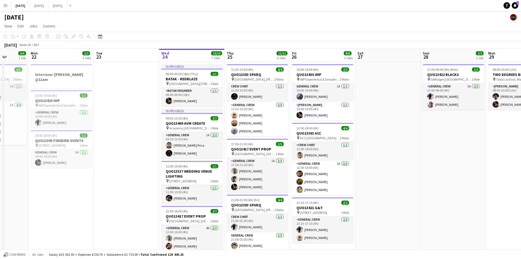
drag, startPoint x: 80, startPoint y: 141, endPoint x: 264, endPoint y: 131, distance: 184.1
click at [264, 134] on app-calendar-viewport "Fri 19 8/8 3 Jobs Sat 20 10/10 6 Jobs Sun 21 6/6 1 Job Mon 22 2/2 3 Jobs Tue 23…" at bounding box center [260, 226] width 521 height 354
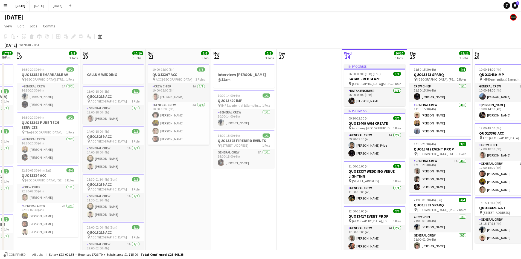
drag, startPoint x: 170, startPoint y: 167, endPoint x: 349, endPoint y: 165, distance: 179.5
click at [349, 165] on app-calendar-viewport "Wed 17 7/7 2 Jobs Thu 18 17/17 8 Jobs Fri 19 8/8 3 Jobs Sat 20 10/10 6 Jobs Sun…" at bounding box center [260, 262] width 521 height 426
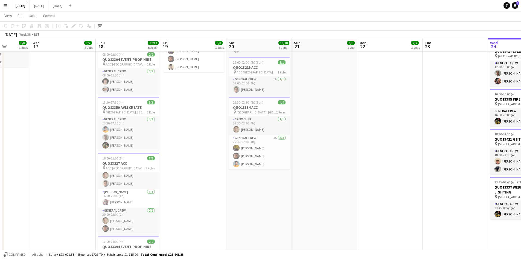
scroll to position [225, 0]
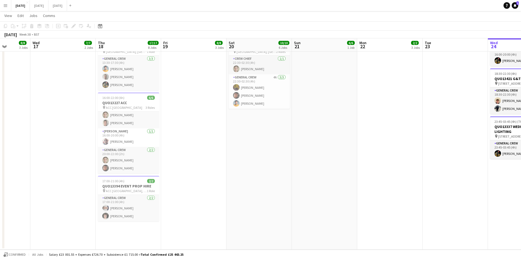
drag, startPoint x: 420, startPoint y: 141, endPoint x: 402, endPoint y: 137, distance: 18.6
click at [419, 140] on app-date-cell "Interview: [PERSON_NAME] @11am 10:00-14:00 (4h) 1/1 QUO13420 iMP pin iMP Experi…" at bounding box center [389, 43] width 65 height 413
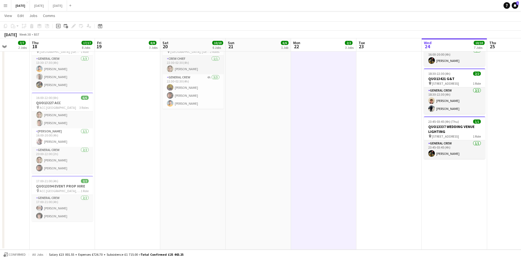
drag, startPoint x: 402, startPoint y: 137, endPoint x: 309, endPoint y: 118, distance: 95.0
click at [314, 119] on app-calendar-viewport "Mon 15 12/12 4 Jobs Tue 16 8/8 3 Jobs Wed 17 7/7 2 Jobs Thu 18 17/17 8 Jobs Fri…" at bounding box center [260, 23] width 521 height 452
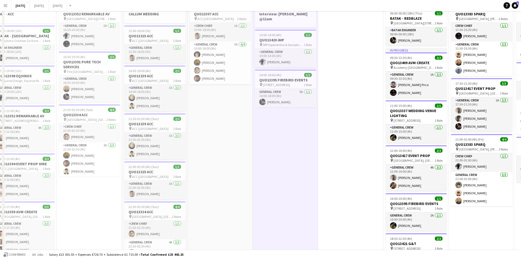
scroll to position [0, 0]
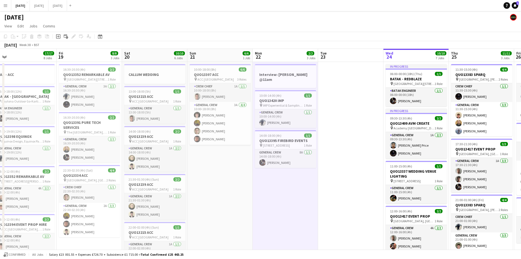
drag, startPoint x: 348, startPoint y: 155, endPoint x: 239, endPoint y: 124, distance: 112.6
click at [241, 124] on app-calendar-viewport "Mon 15 12/12 4 Jobs Tue 16 8/8 3 Jobs Wed 17 7/7 2 Jobs Thu 18 17/17 8 Jobs Fri…" at bounding box center [260, 262] width 521 height 426
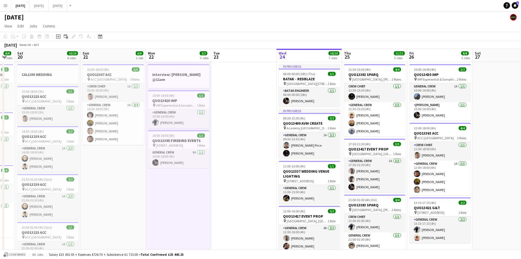
drag, startPoint x: 236, startPoint y: 127, endPoint x: 226, endPoint y: 123, distance: 11.0
click at [226, 123] on app-calendar-viewport "Wed 17 7/7 2 Jobs Thu 18 17/17 8 Jobs Fri 19 8/8 3 Jobs Sat 20 10/10 6 Jobs Sun…" at bounding box center [260, 262] width 521 height 426
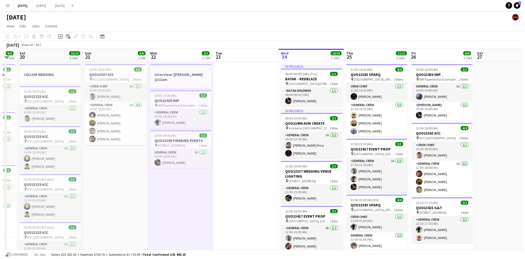
scroll to position [0, 190]
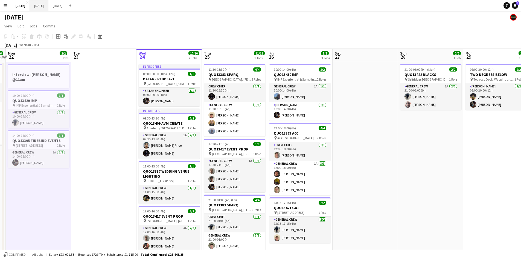
click at [48, 8] on button "[DATE] Close" at bounding box center [39, 5] width 19 height 11
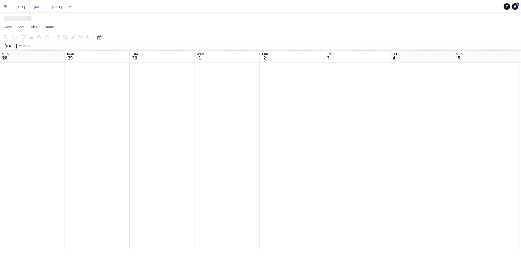
scroll to position [0, 137]
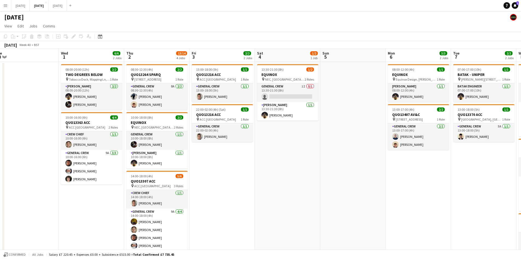
drag, startPoint x: 273, startPoint y: 155, endPoint x: 231, endPoint y: 141, distance: 44.6
click at [232, 142] on app-calendar-viewport "Sun 28 Mon 29 Tue 30 Wed 1 6/6 2 Jobs Thu 2 13/14 4 Jobs Fri 3 2/2 2 Jobs Sat 4…" at bounding box center [260, 193] width 521 height 289
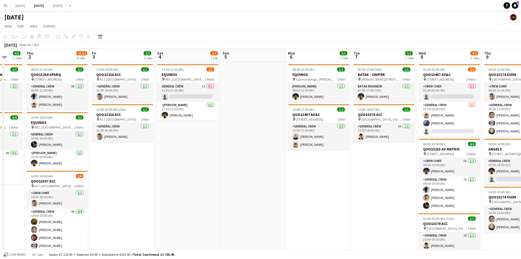
drag, startPoint x: 296, startPoint y: 158, endPoint x: 285, endPoint y: 156, distance: 11.7
click at [285, 156] on app-calendar-viewport "Mon 29 Tue 30 Wed 1 6/6 2 Jobs Thu 2 13/14 4 Jobs Fri 3 2/2 2 Jobs Sat 4 1/2 1 …" at bounding box center [260, 193] width 521 height 289
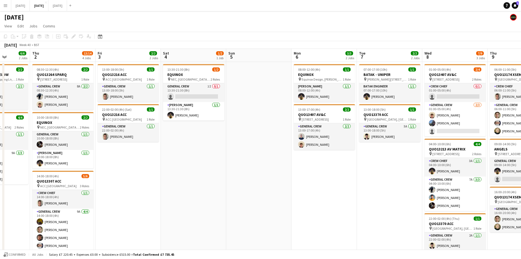
drag, startPoint x: 251, startPoint y: 165, endPoint x: 319, endPoint y: 171, distance: 68.4
click at [318, 172] on app-calendar-viewport "Mon 29 Tue 30 Wed 1 6/6 2 Jobs Thu 2 13/14 4 Jobs Fri 3 2/2 2 Jobs Sat 4 1/2 1 …" at bounding box center [260, 193] width 521 height 289
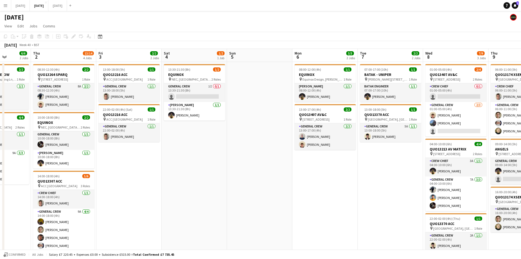
drag, startPoint x: 254, startPoint y: 162, endPoint x: 401, endPoint y: 170, distance: 146.8
click at [400, 170] on app-calendar-viewport "Mon 29 Tue 30 Wed 1 6/6 2 Jobs Thu 2 13/14 4 Jobs Fri 3 2/2 2 Jobs Sat 4 1/2 1 …" at bounding box center [260, 193] width 521 height 289
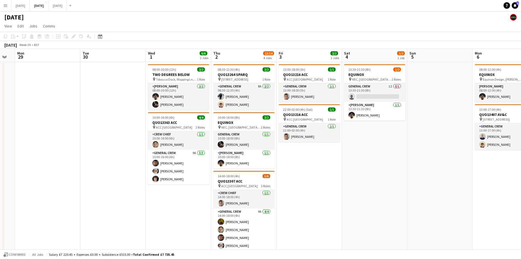
drag, startPoint x: 340, startPoint y: 187, endPoint x: 205, endPoint y: 119, distance: 151.0
click at [206, 120] on app-calendar-viewport "Sat 27 Sun 28 Mon 29 Tue 30 Wed 1 6/6 2 Jobs Thu 2 13/14 4 Jobs Fri 3 2/2 2 Job…" at bounding box center [260, 193] width 521 height 289
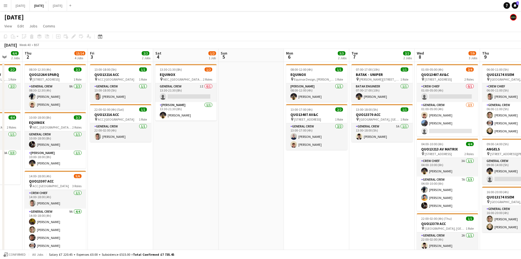
drag, startPoint x: 268, startPoint y: 156, endPoint x: 240, endPoint y: 153, distance: 28.4
click at [240, 153] on app-calendar-viewport "Mon 29 Tue 30 Wed 1 6/6 2 Jobs Thu 2 13/14 4 Jobs Fri 3 2/2 2 Jobs Sat 4 1/2 1 …" at bounding box center [260, 193] width 521 height 289
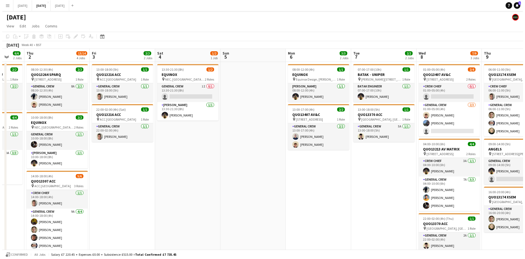
scroll to position [0, 175]
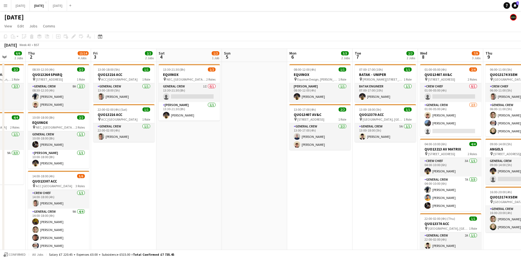
drag, startPoint x: 230, startPoint y: 155, endPoint x: 327, endPoint y: 149, distance: 98.2
click at [347, 148] on app-calendar-viewport "Mon 29 Tue 30 Wed 1 6/6 2 Jobs Thu 2 13/14 4 Jobs Fri 3 2/2 2 Jobs Sat 4 1/2 1 …" at bounding box center [260, 193] width 521 height 289
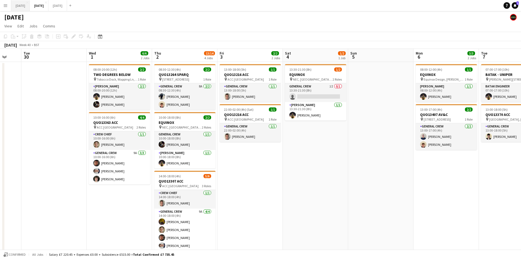
click at [30, 7] on button "[DATE] Close" at bounding box center [20, 5] width 19 height 11
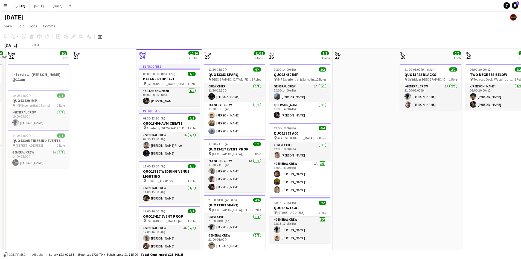
drag, startPoint x: 374, startPoint y: 163, endPoint x: 353, endPoint y: 156, distance: 22.0
click at [360, 160] on app-calendar-viewport "Fri 19 8/8 3 Jobs Sat 20 10/10 6 Jobs Sun 21 6/6 1 Job Mon 22 2/2 3 Jobs Tue 23…" at bounding box center [260, 226] width 521 height 354
